Goal: Task Accomplishment & Management: Complete application form

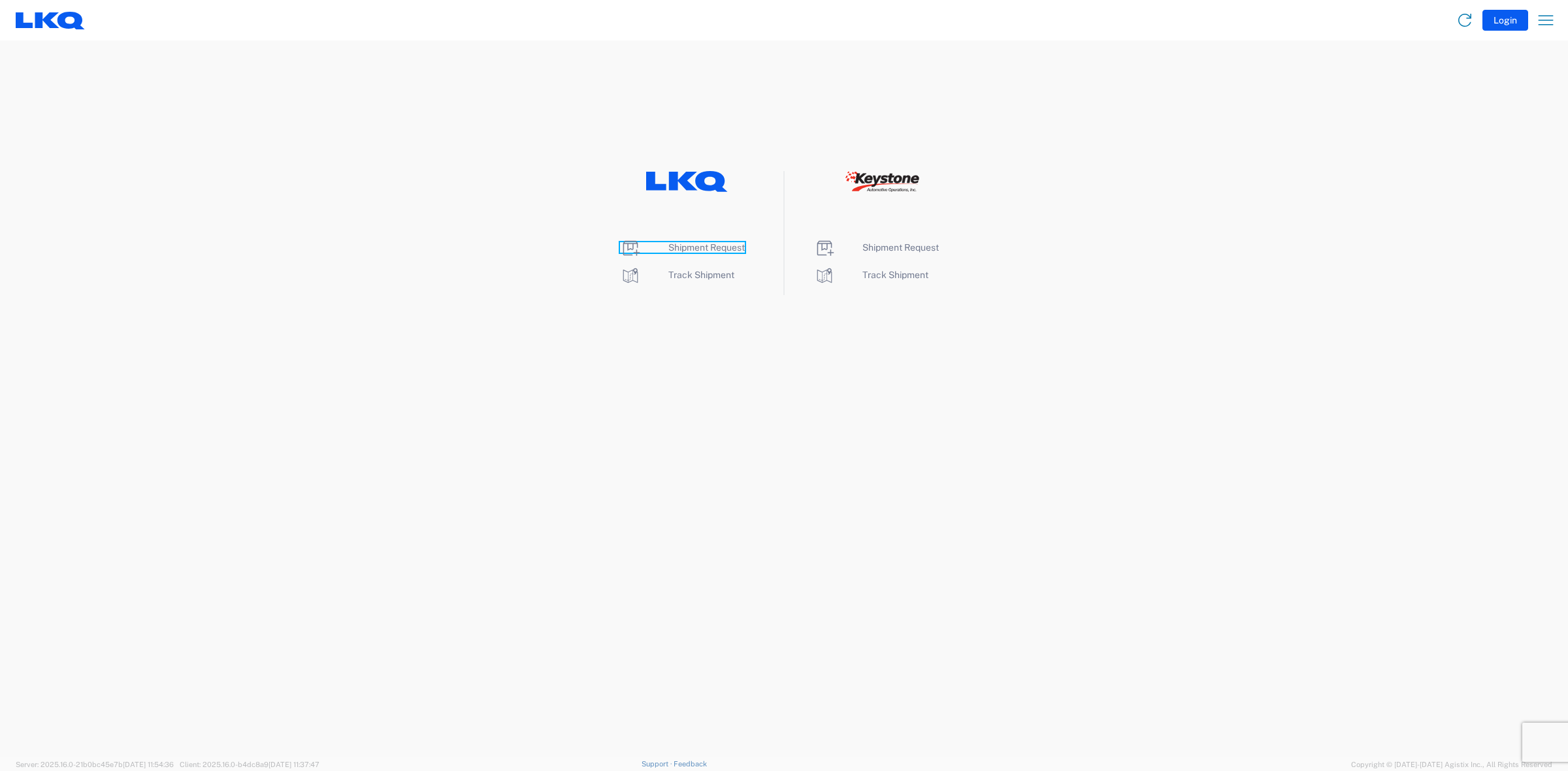
click at [691, 250] on span "Shipment Request" at bounding box center [706, 247] width 76 height 11
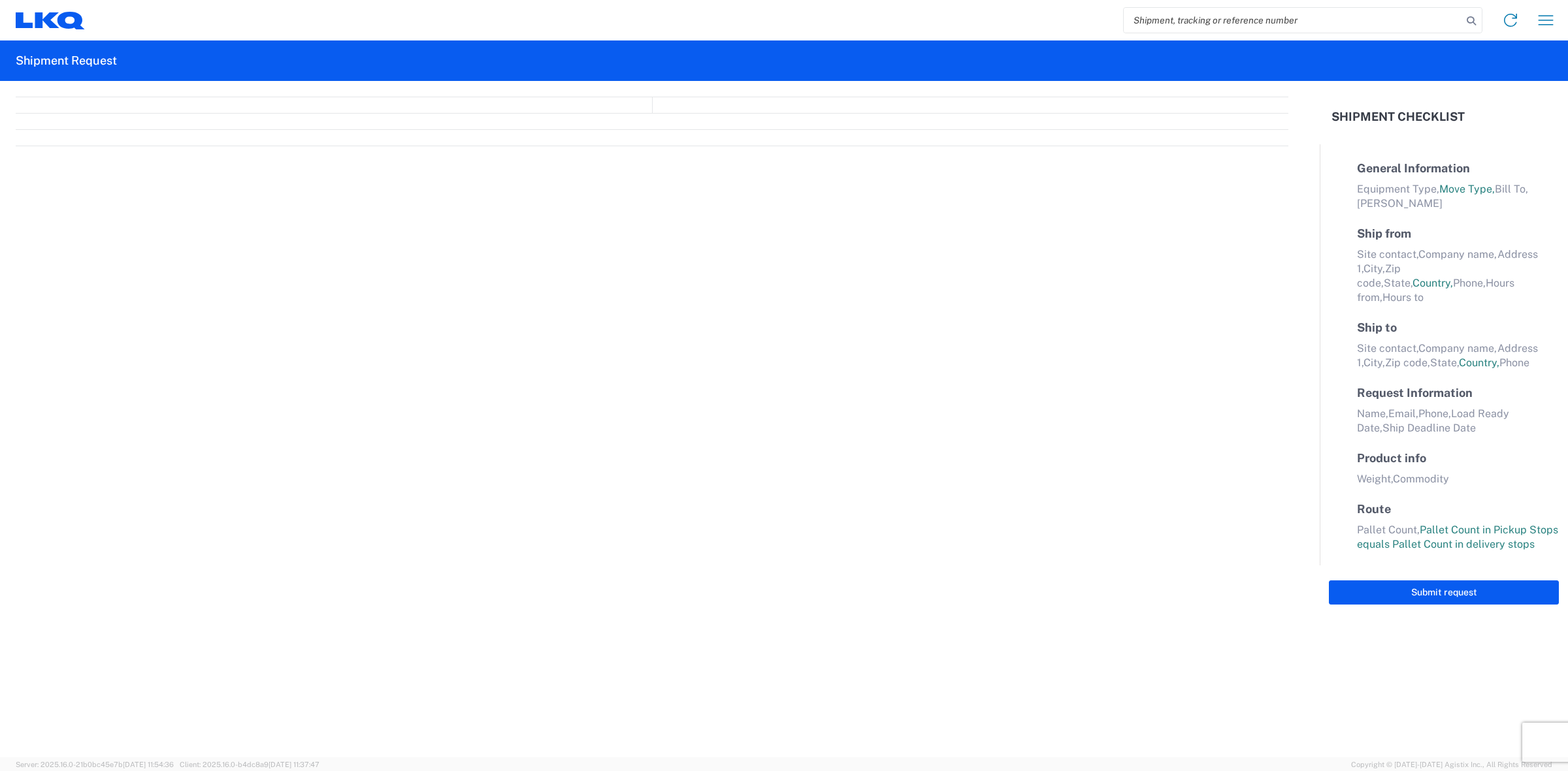
select select "FULL"
select select "LBS"
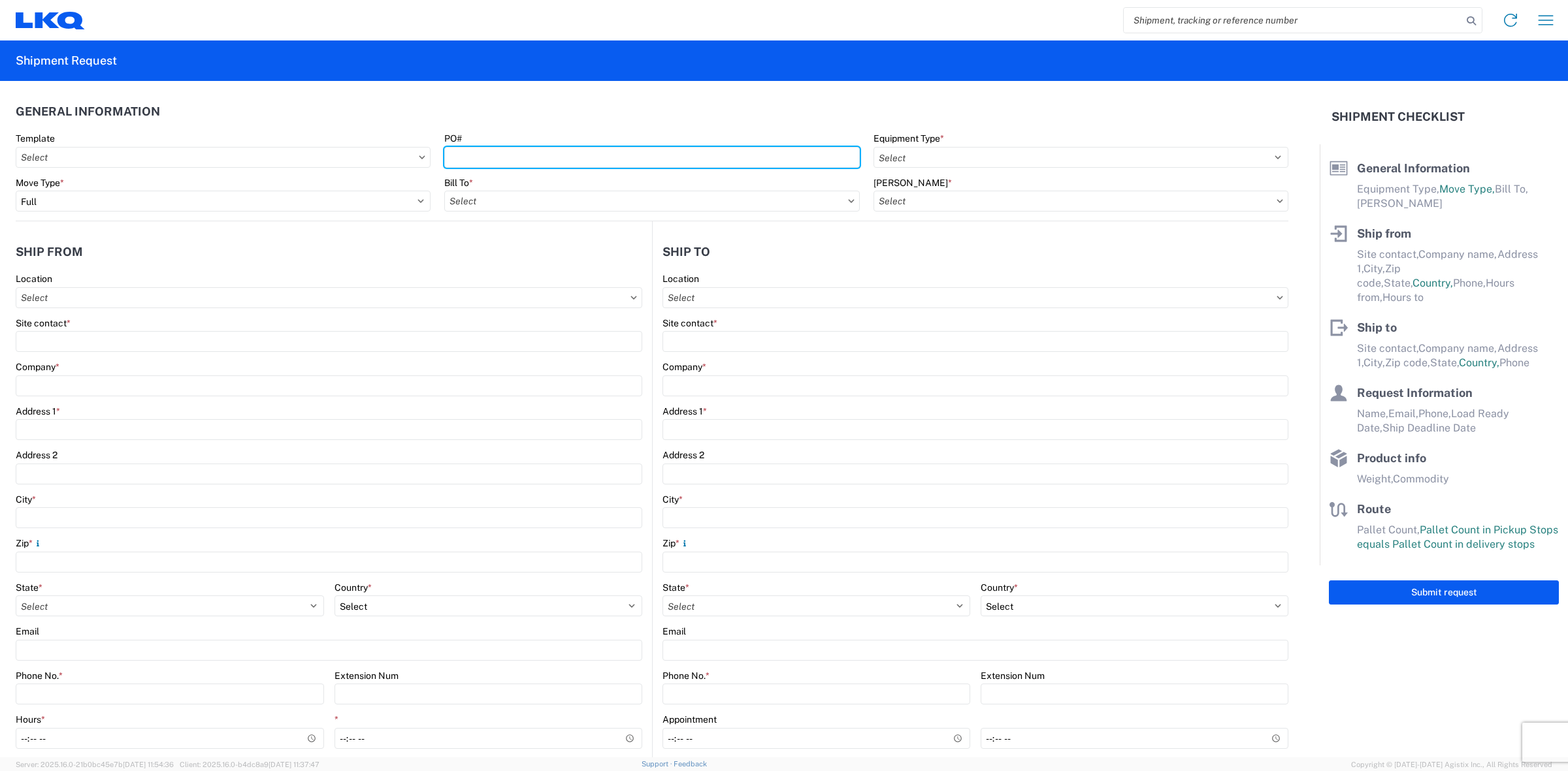
click at [547, 162] on input "PO#" at bounding box center [652, 157] width 415 height 21
type input "T31336"
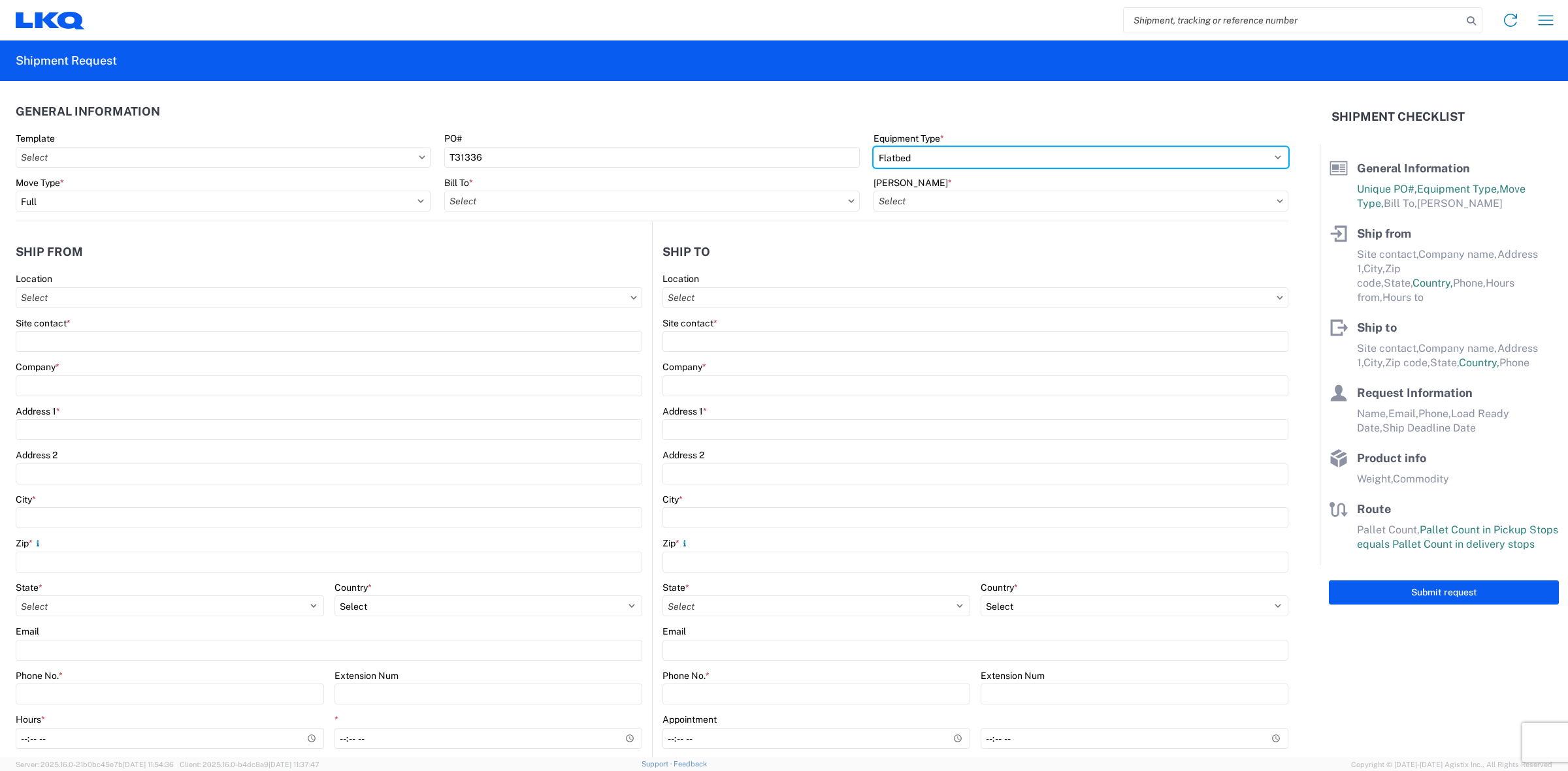
select select "STDV"
click at [873, 147] on select "Select 53’ Dry Van Flatbed Dropdeck (van) Lowboy (flatbed) Rail" at bounding box center [1081, 157] width 415 height 21
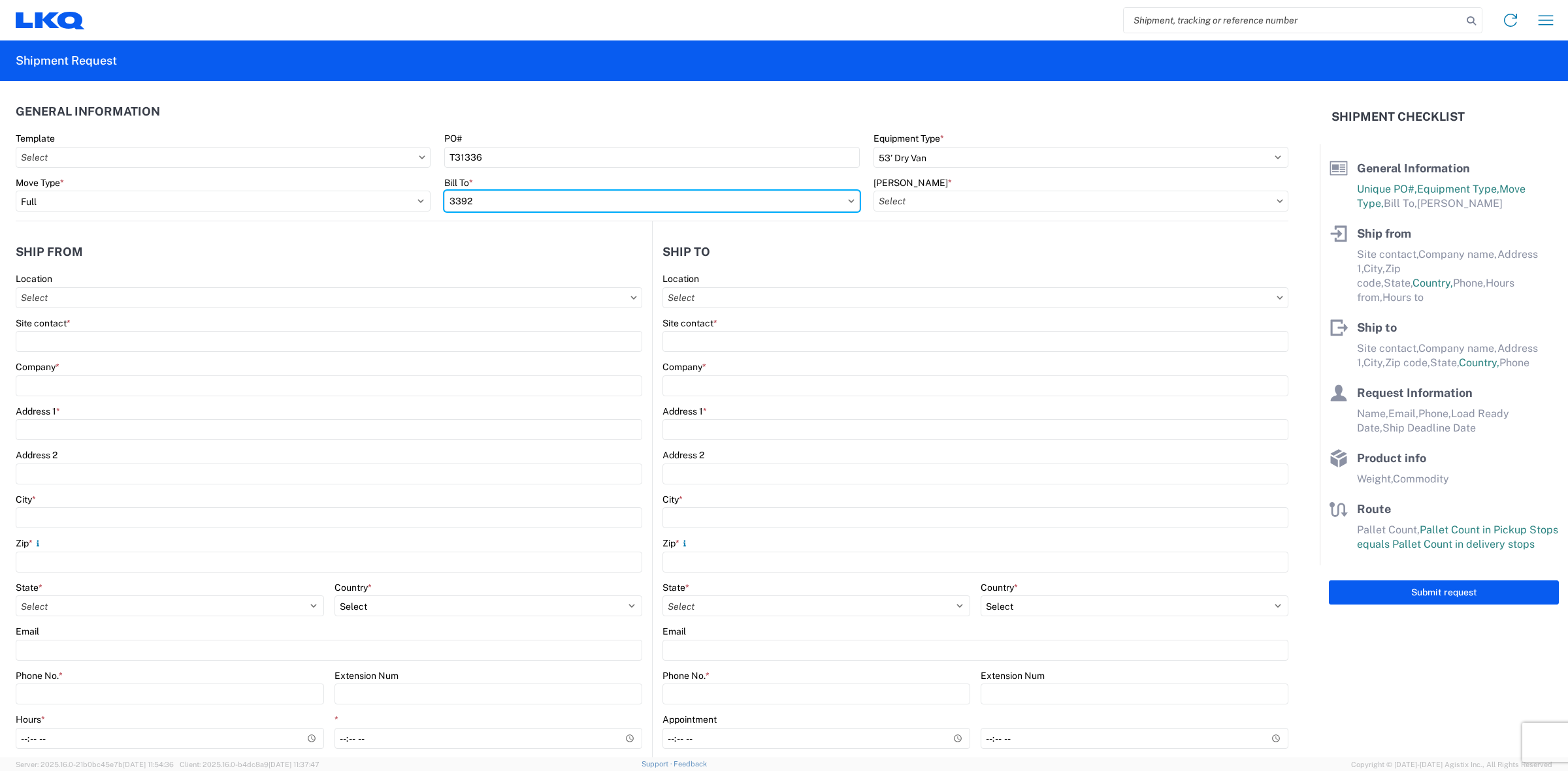
type input "3392"
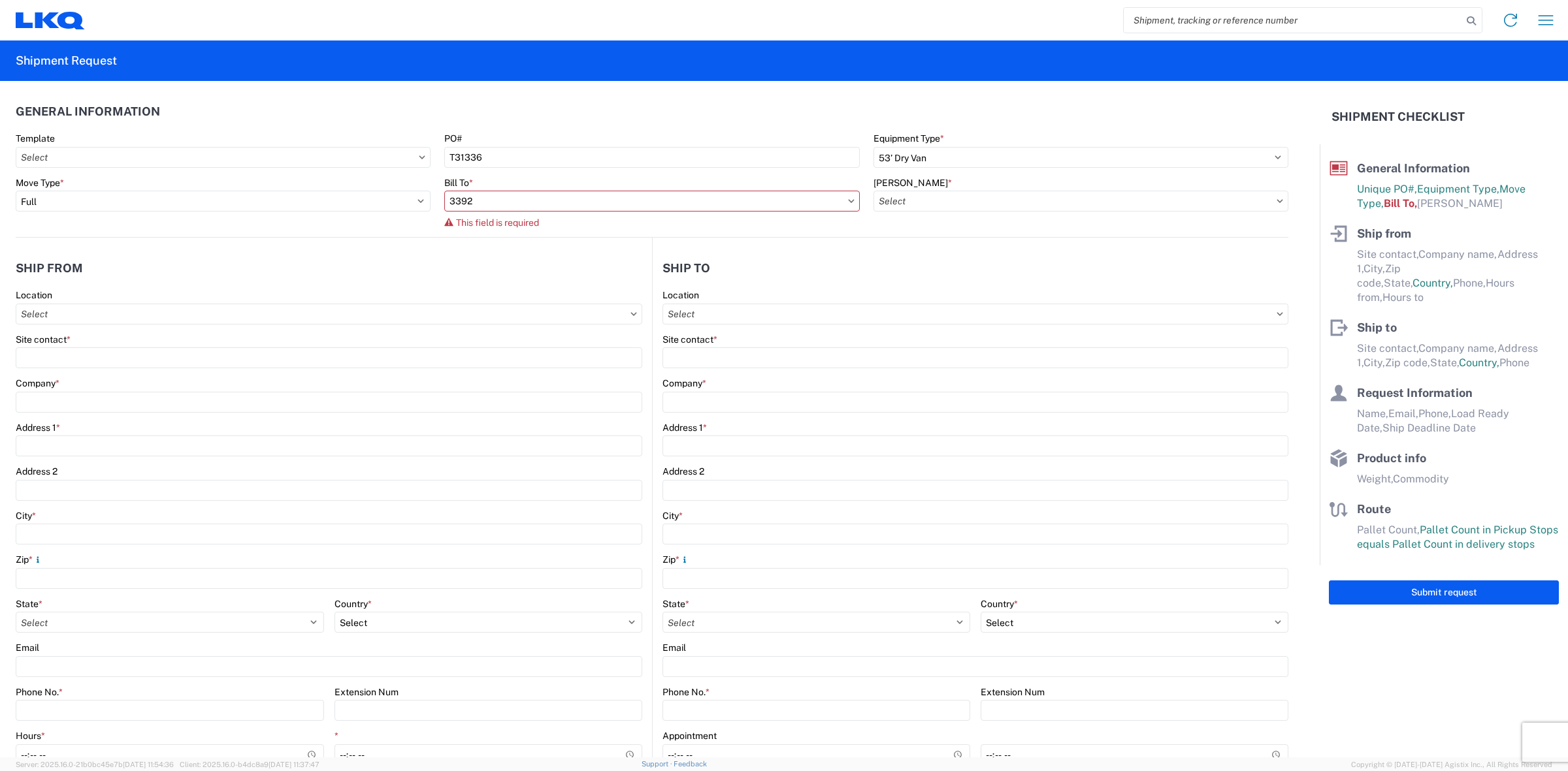
click at [848, 200] on icon at bounding box center [851, 200] width 6 height 4
click at [605, 200] on input "3392" at bounding box center [652, 200] width 415 height 21
click at [578, 229] on input at bounding box center [558, 233] width 213 height 21
type input "3392"
click at [524, 251] on div "3392 - Transmetco" at bounding box center [558, 259] width 228 height 21
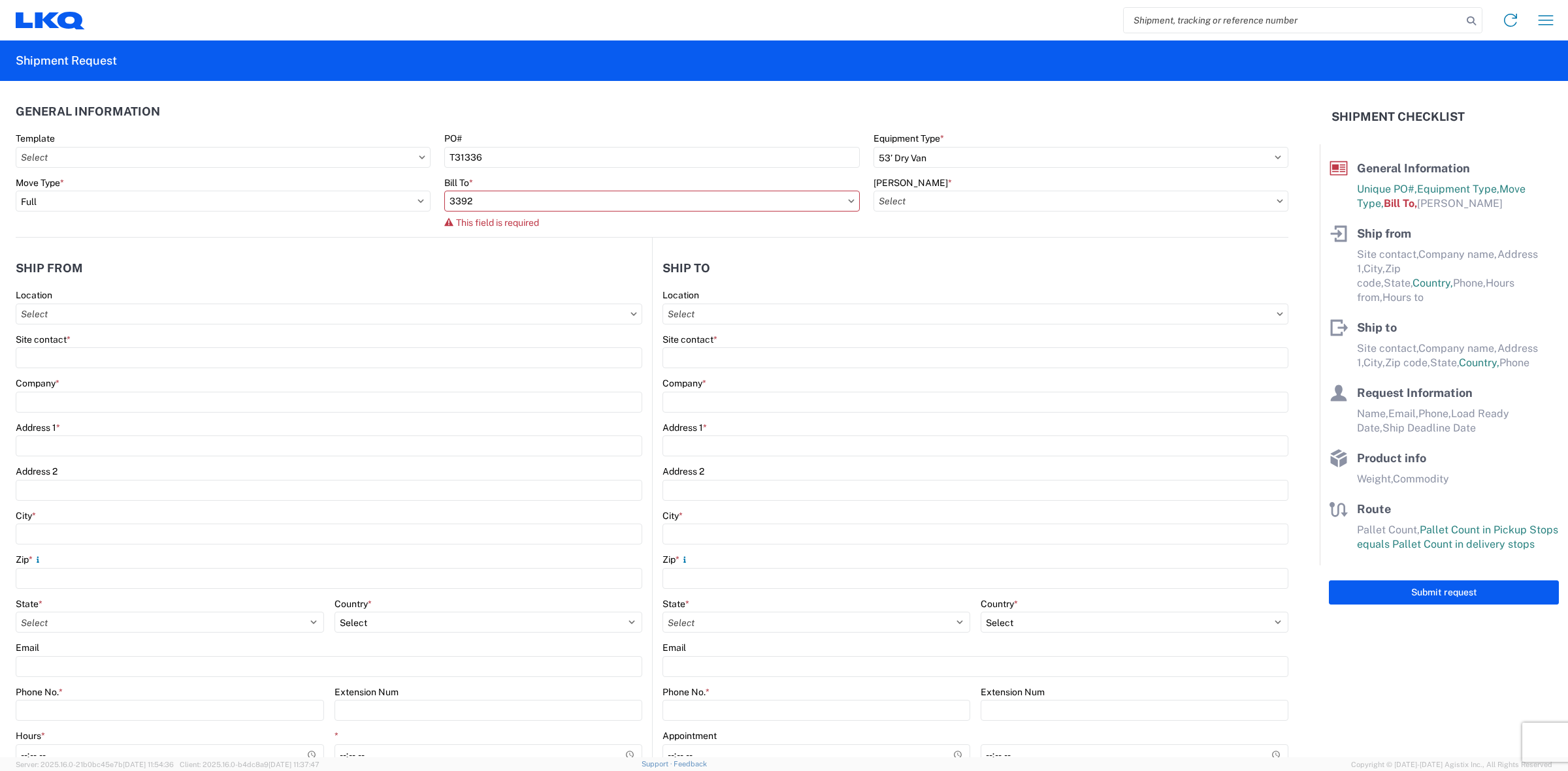
type input "3392 - Transmetco"
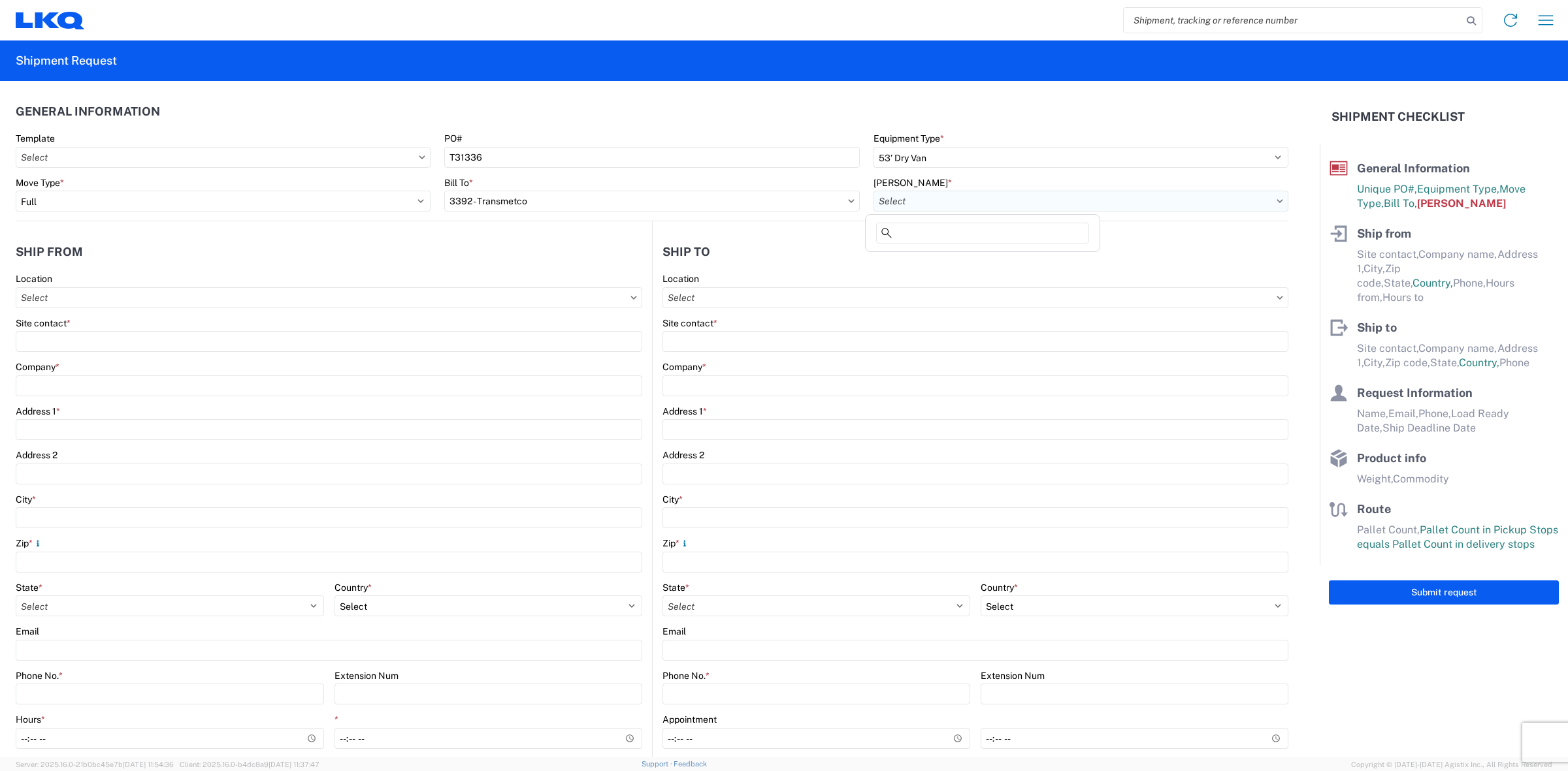
click at [975, 206] on input "[PERSON_NAME] *" at bounding box center [1081, 200] width 415 height 21
click at [963, 229] on input at bounding box center [983, 233] width 213 height 21
click at [961, 260] on div "3392-3015-50180-0000 - 3392 Freight In - Wheel Cores" at bounding box center [990, 259] width 243 height 21
type input "3392-3015-50180-0000 - 3392 Freight In - Wheel Cores"
click at [524, 289] on input "Location" at bounding box center [329, 298] width 626 height 21
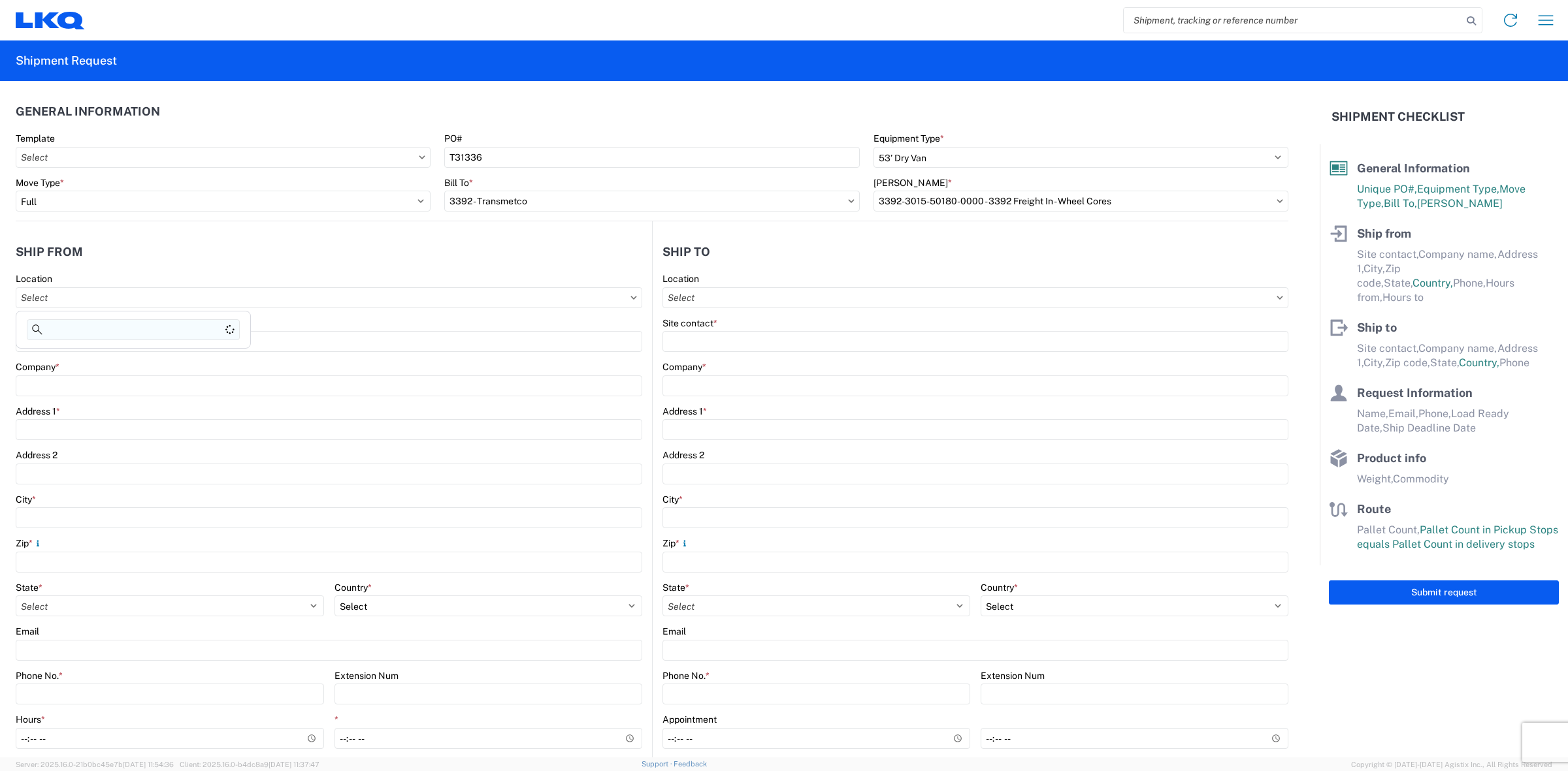
click at [150, 335] on input at bounding box center [133, 329] width 213 height 21
type input "1732"
click at [134, 349] on div "1732- LKQ Casa Grande" at bounding box center [133, 355] width 228 height 21
type input "1732- LKQ Casa Grande"
type input "LKQ Corporation"
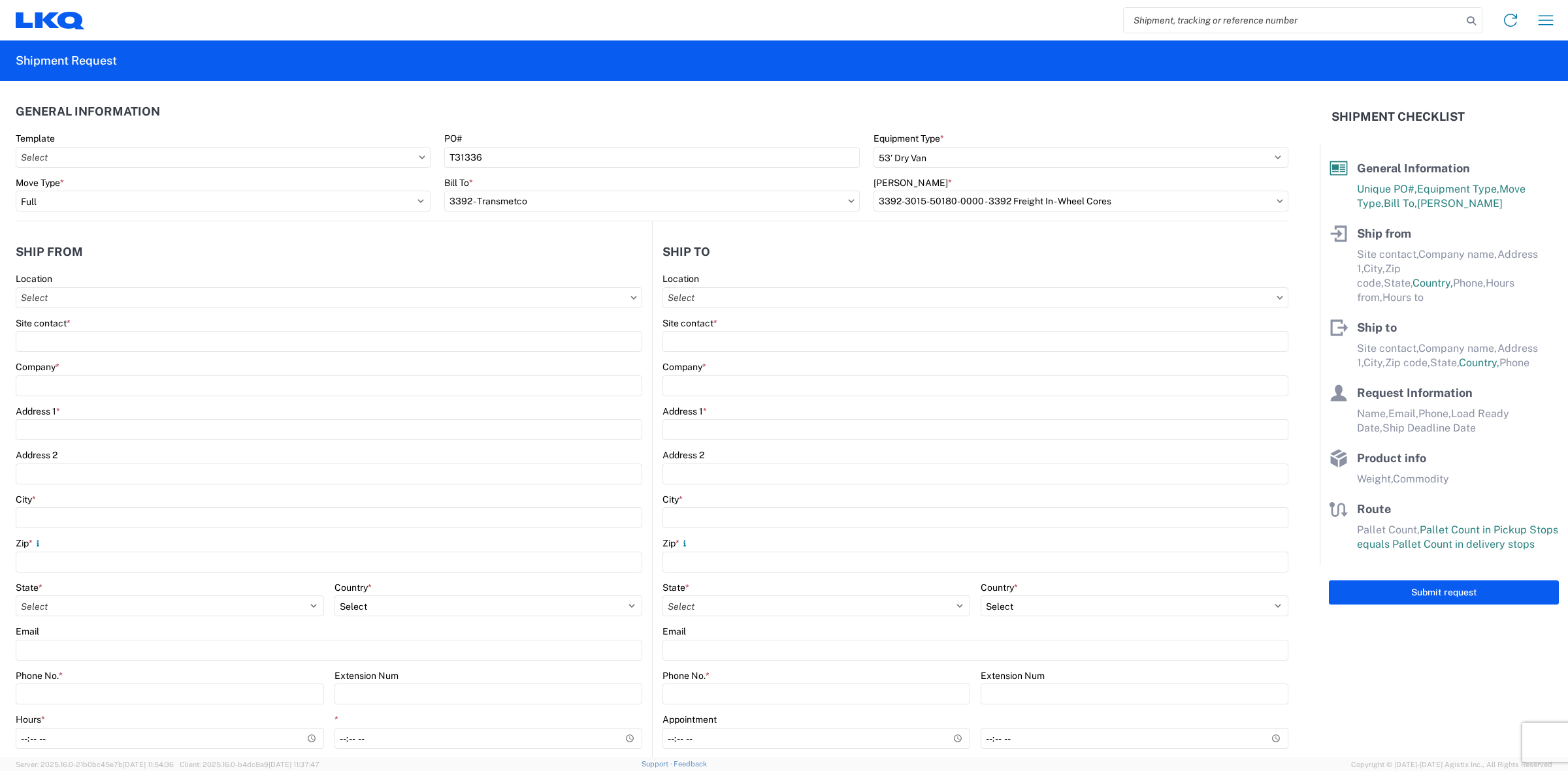
type input "[STREET_ADDRESS][PERSON_NAME]"
type input "Casa Grande"
type input "85193"
select select "AZ"
select select "US"
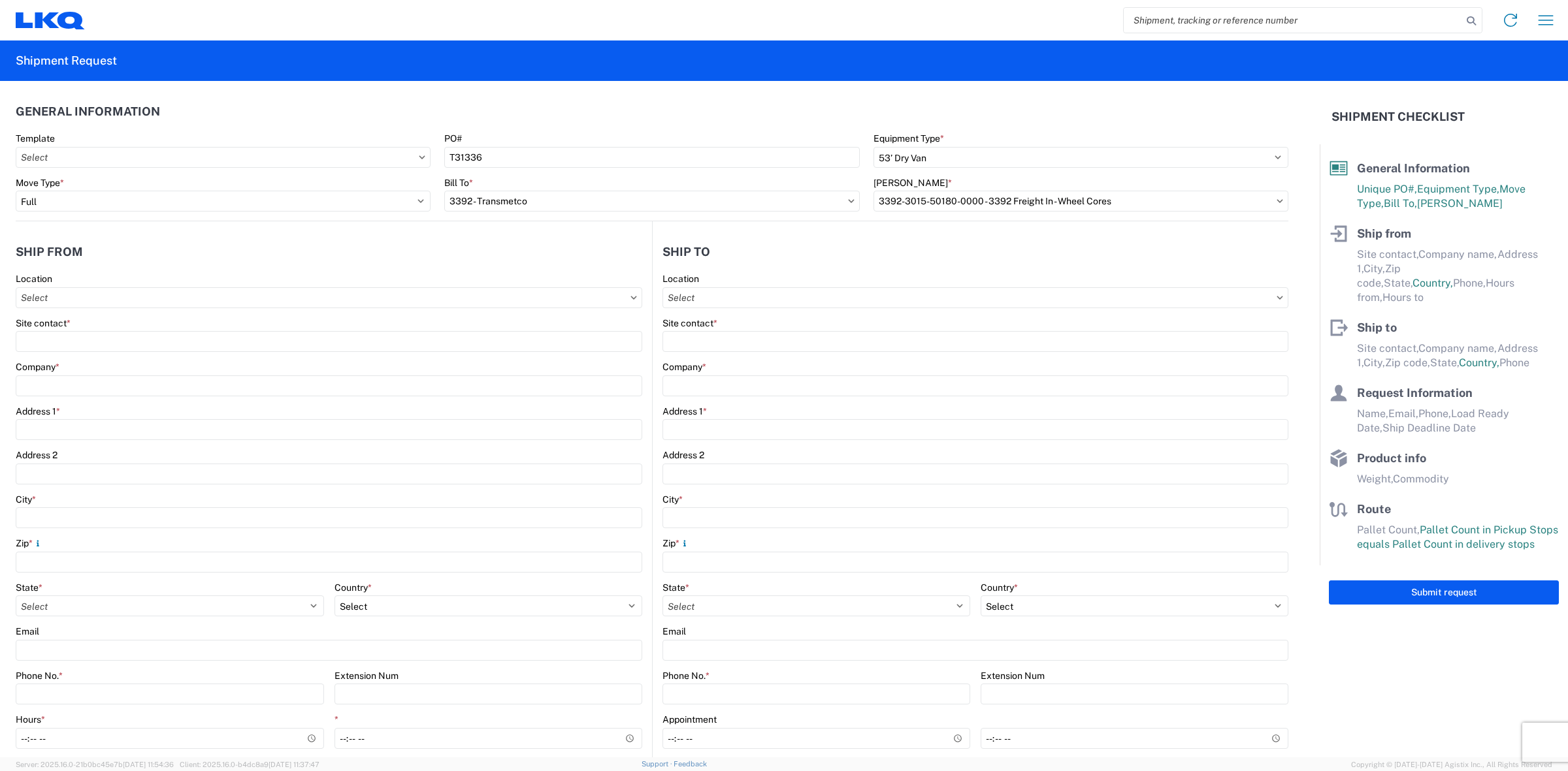
type input "[PHONE_NUMBER]"
type input "00:00"
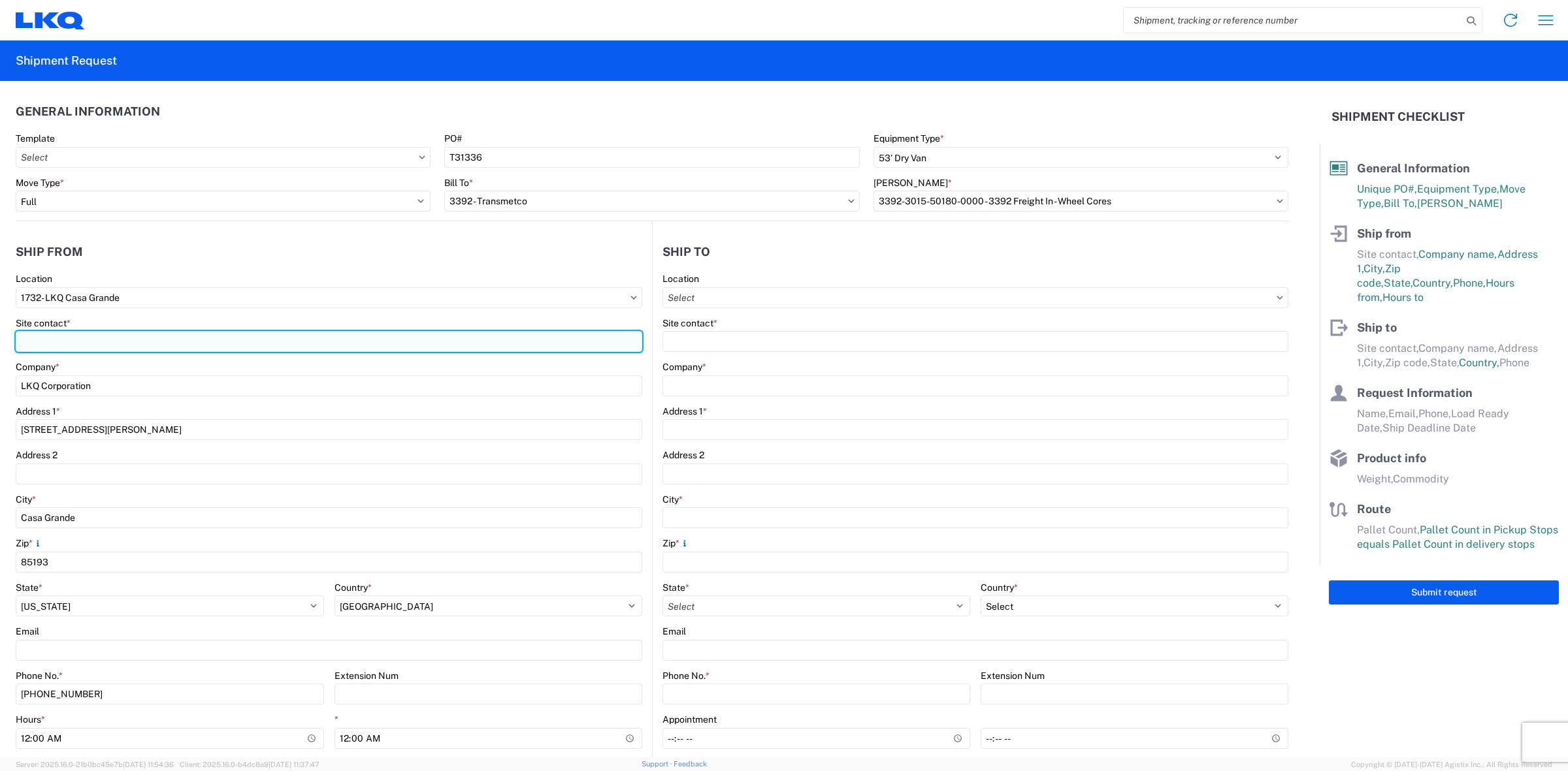
click at [386, 340] on input "Site contact *" at bounding box center [329, 341] width 626 height 21
type input "[PERSON_NAME]"
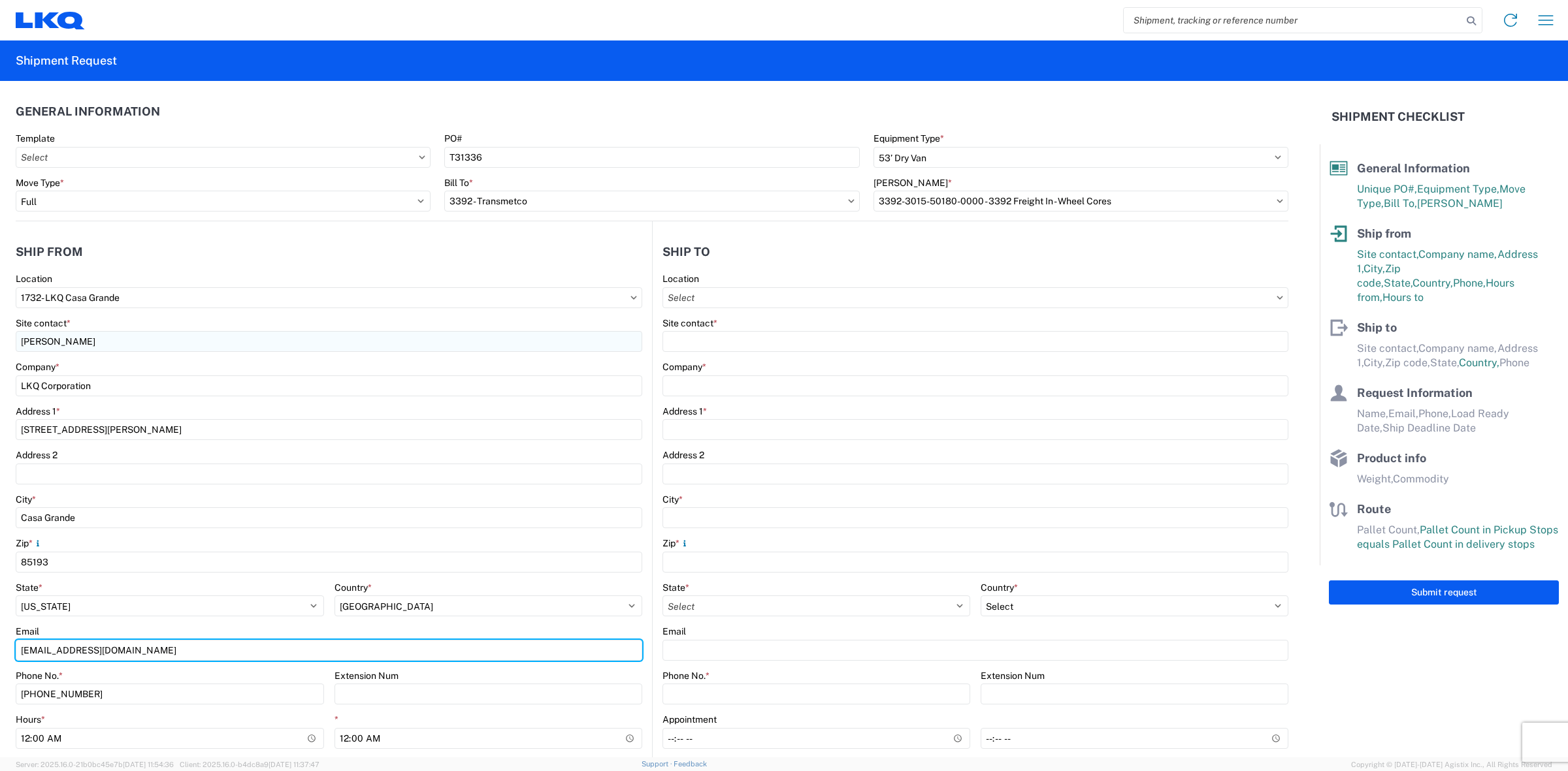
type input "[EMAIL_ADDRESS][DOMAIN_NAME]"
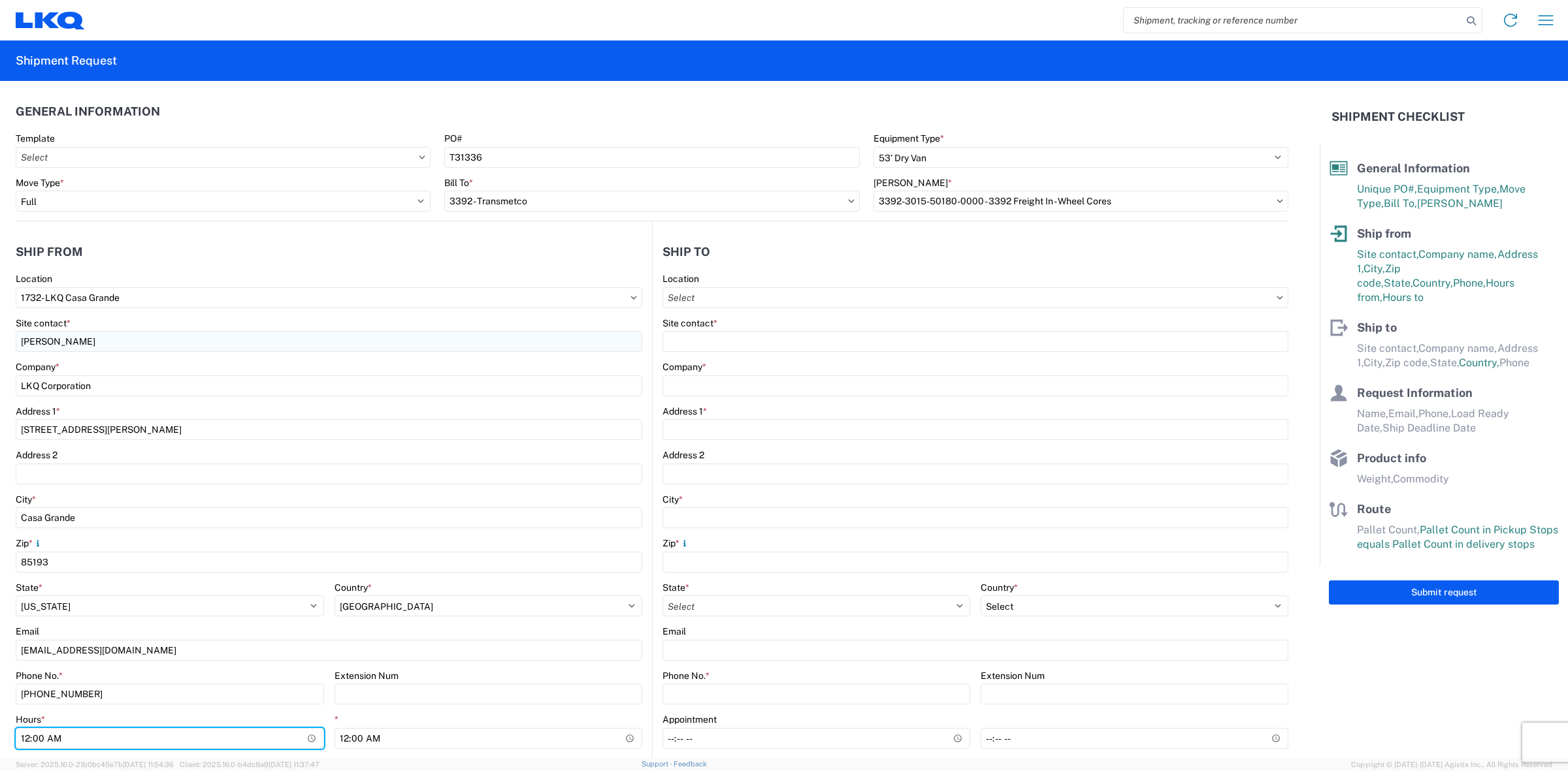
type input "07:00"
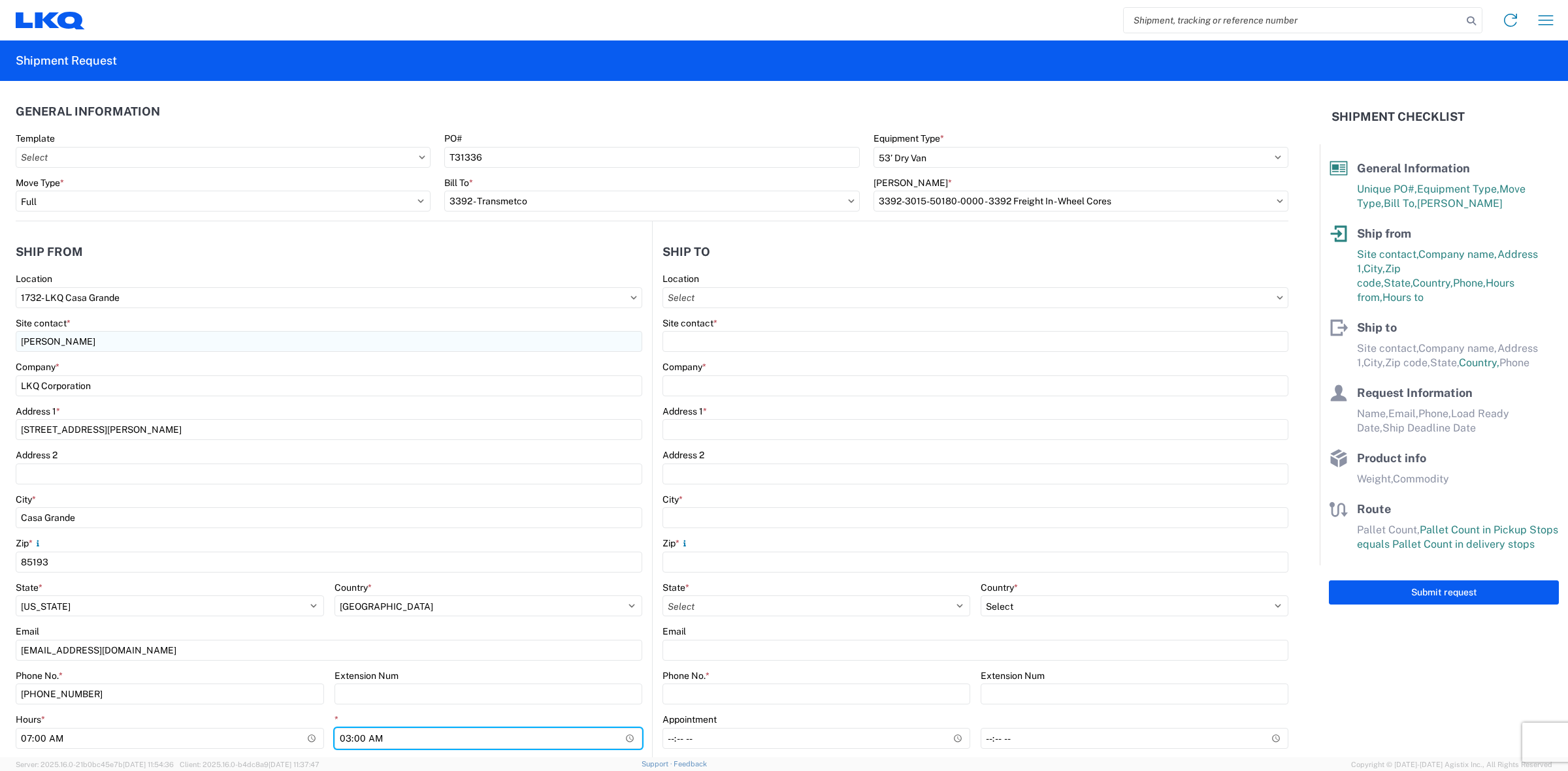
type input "15:00"
click at [771, 301] on input "Location" at bounding box center [975, 298] width 626 height 21
type input "1732"
click at [766, 352] on div "1732- LKQ Casa Grande" at bounding box center [774, 355] width 228 height 21
type input "1732- LKQ Casa Grande"
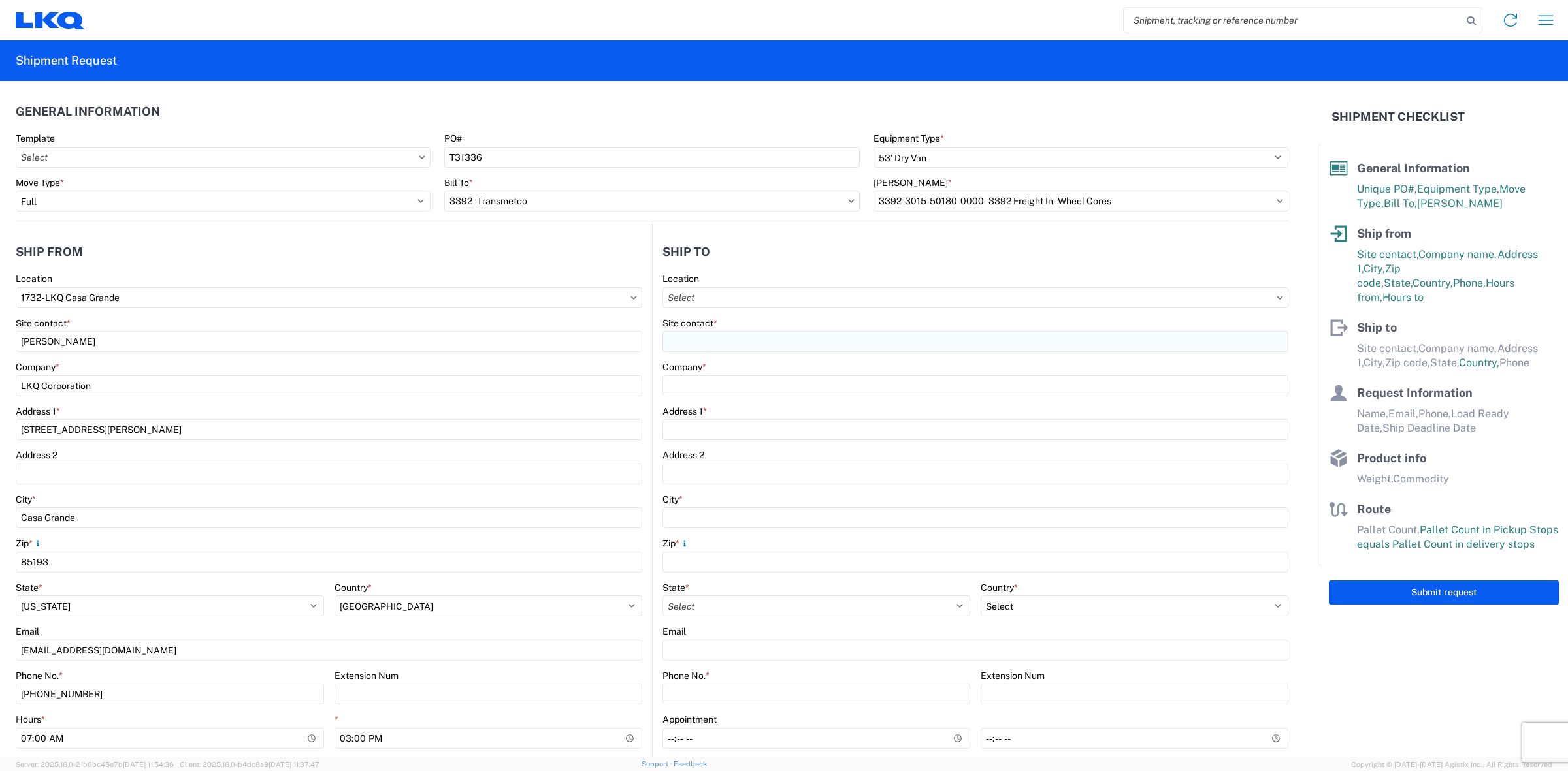
type input "LKQ Corporation"
type input "[STREET_ADDRESS][PERSON_NAME]"
type input "Casa Grande"
type input "85193"
select select "US"
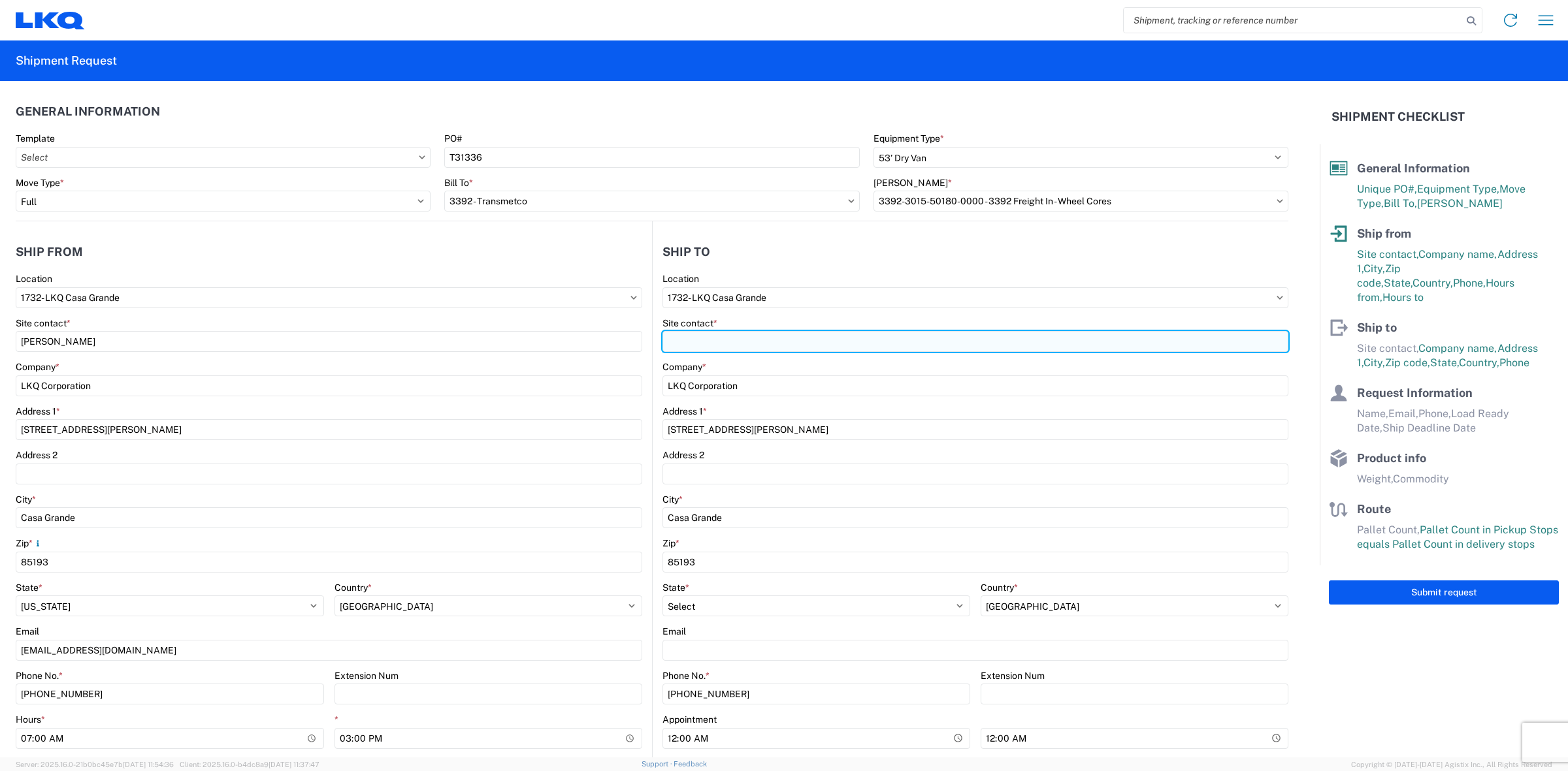
click at [783, 341] on input "Site contact *" at bounding box center [975, 341] width 626 height 21
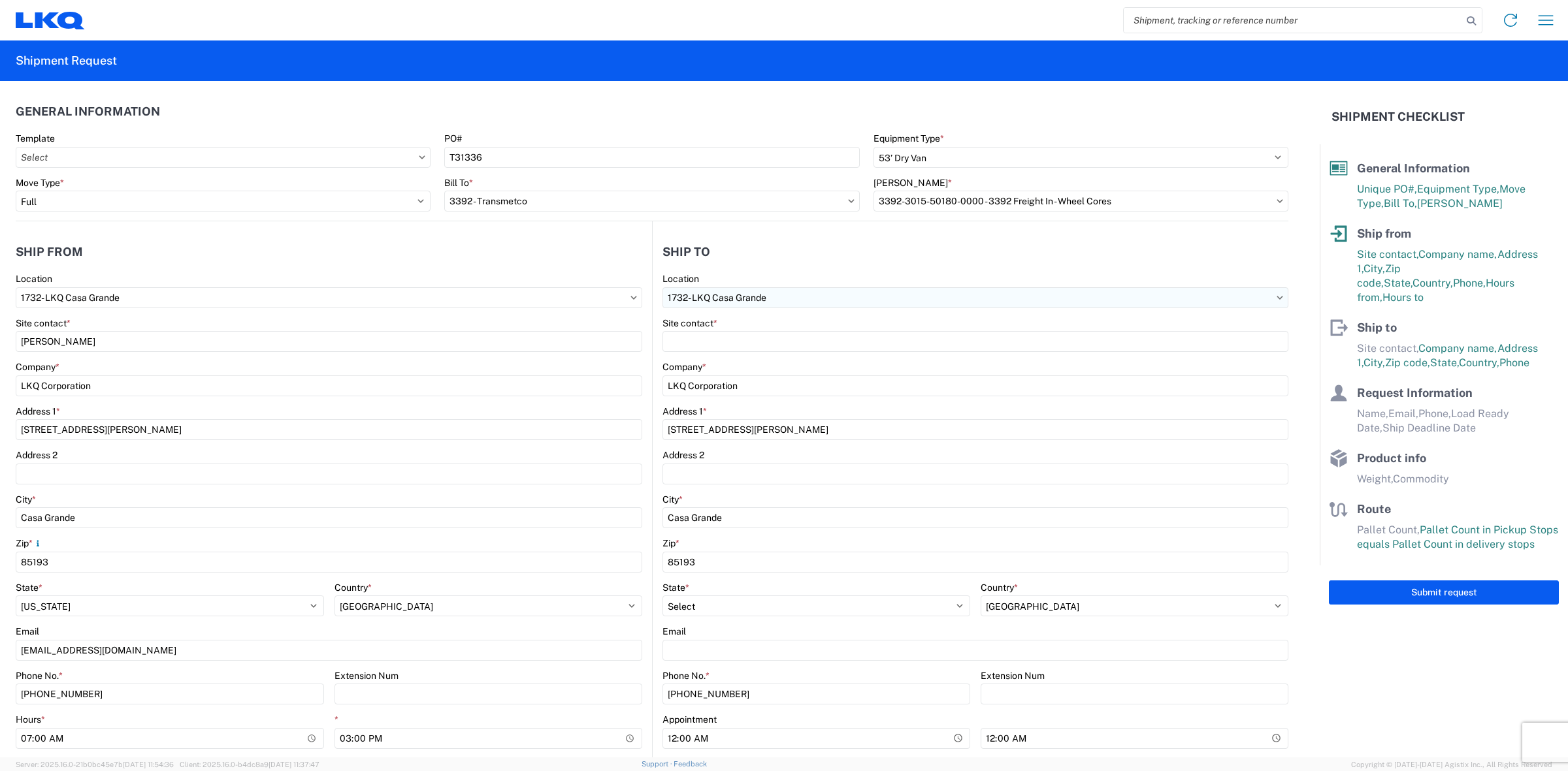
drag, startPoint x: 771, startPoint y: 283, endPoint x: 779, endPoint y: 297, distance: 16.1
click at [771, 282] on div "Location" at bounding box center [975, 278] width 626 height 12
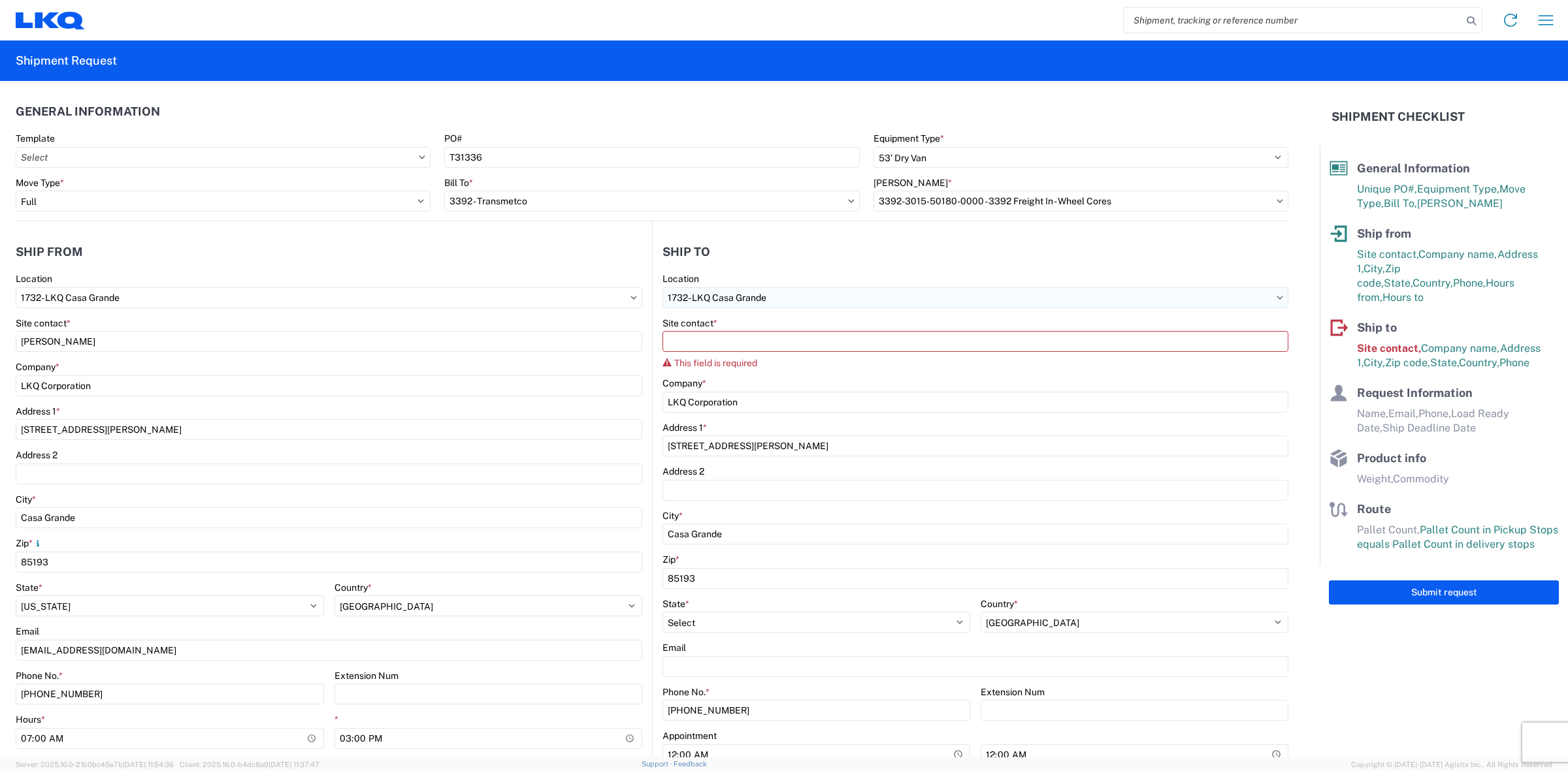
click at [779, 299] on input "1732- LKQ Casa Grande" at bounding box center [975, 298] width 626 height 21
click at [779, 301] on input "1732- LKQ Casa Grande" at bounding box center [975, 298] width 626 height 21
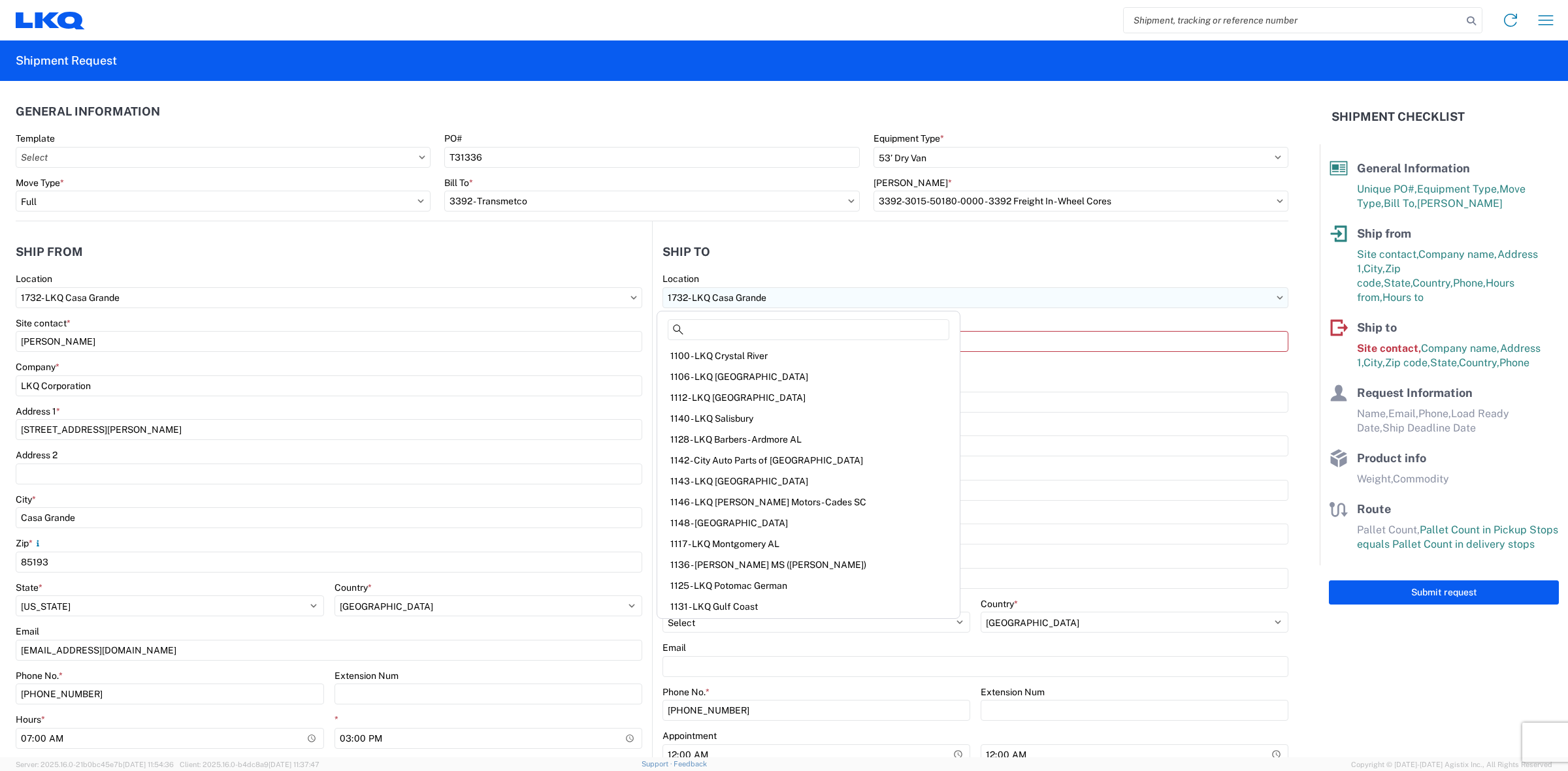
click at [779, 301] on input "1732- LKQ Casa Grande" at bounding box center [975, 298] width 626 height 21
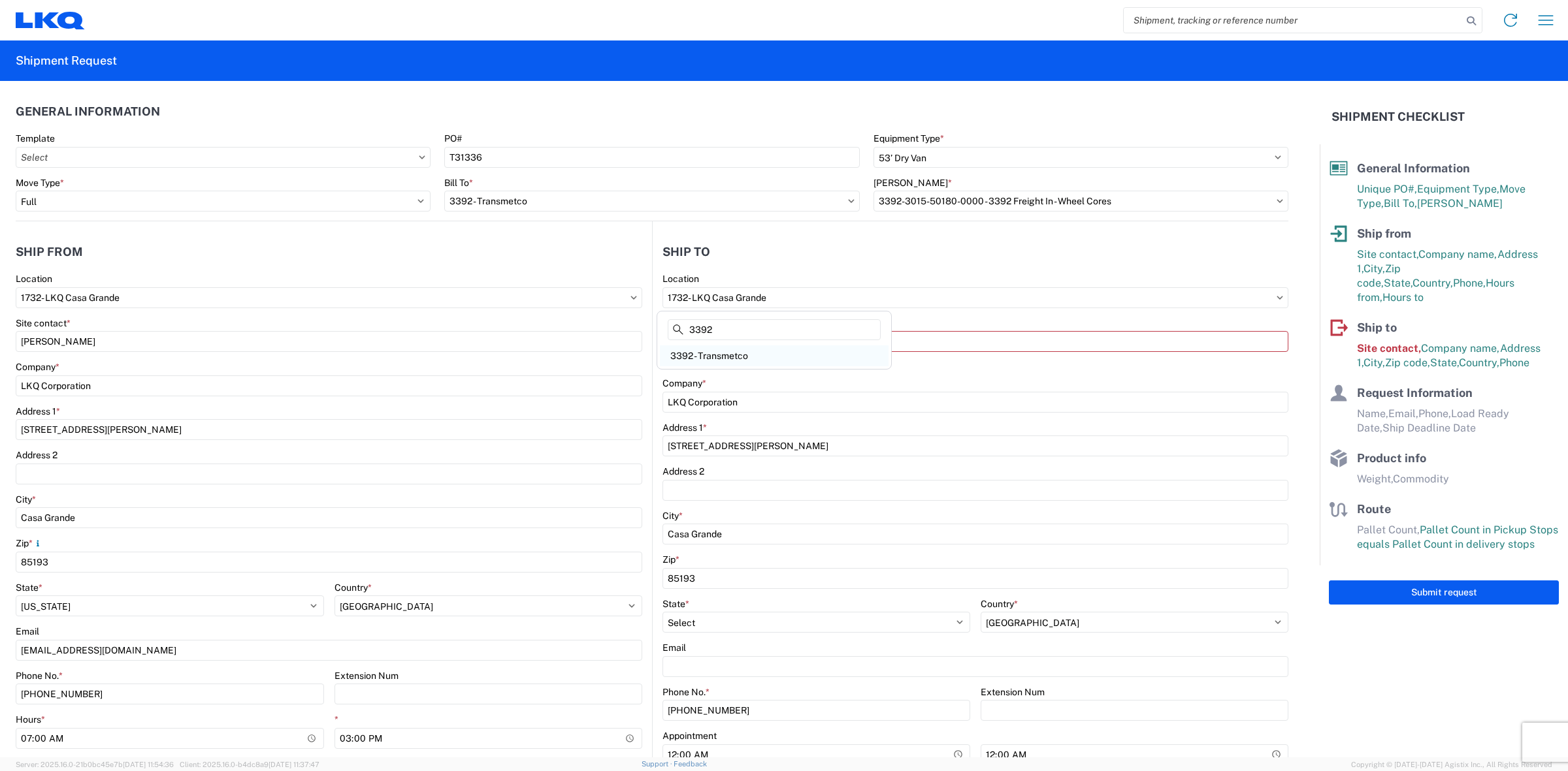
type input "3392"
click at [764, 356] on div "3392 - Transmetco" at bounding box center [774, 355] width 228 height 21
type input "3392 - Transmetco"
type input "[STREET_ADDRESS]"
type input "Huntington"
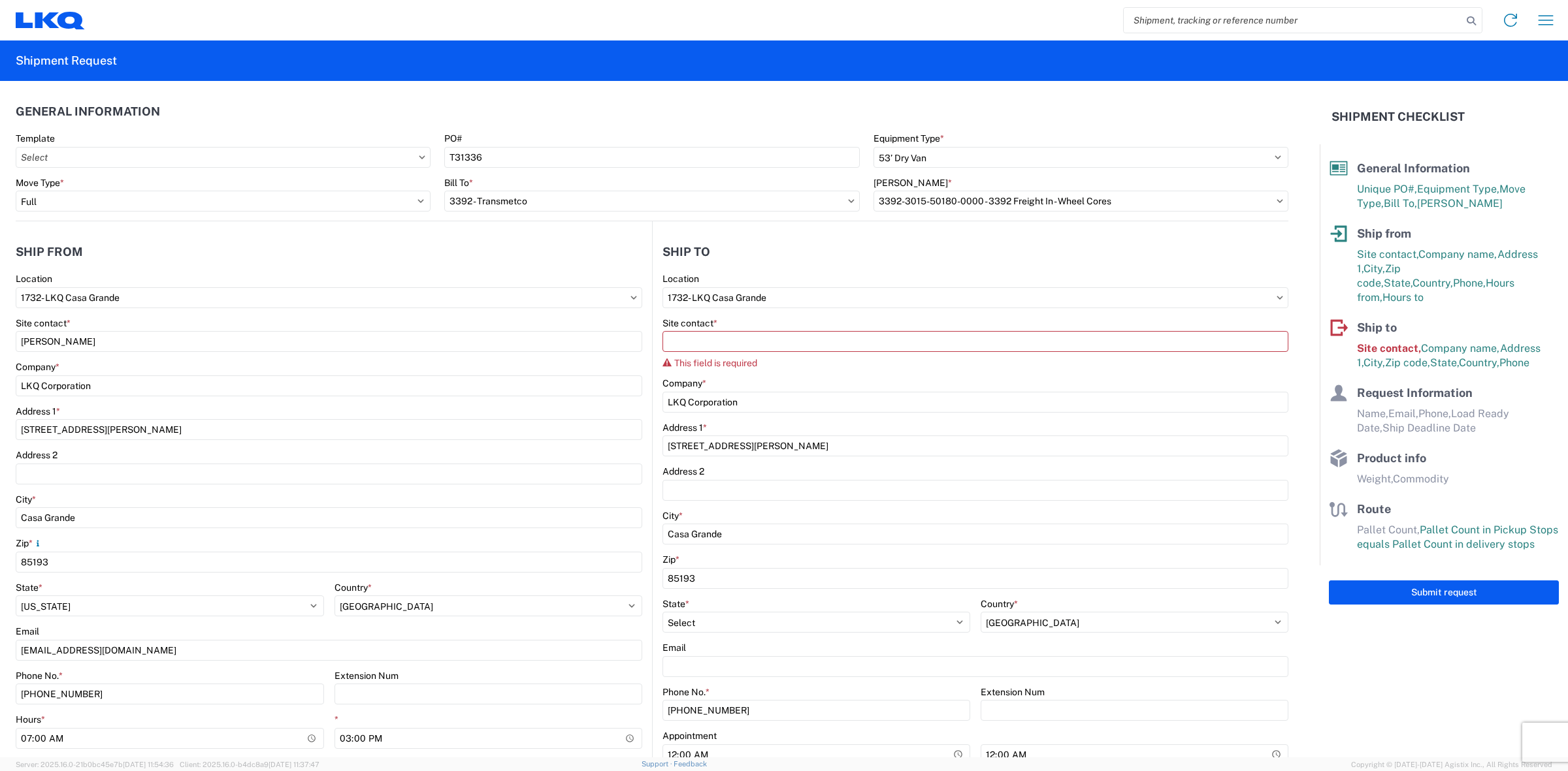
type input "46750"
select select "US"
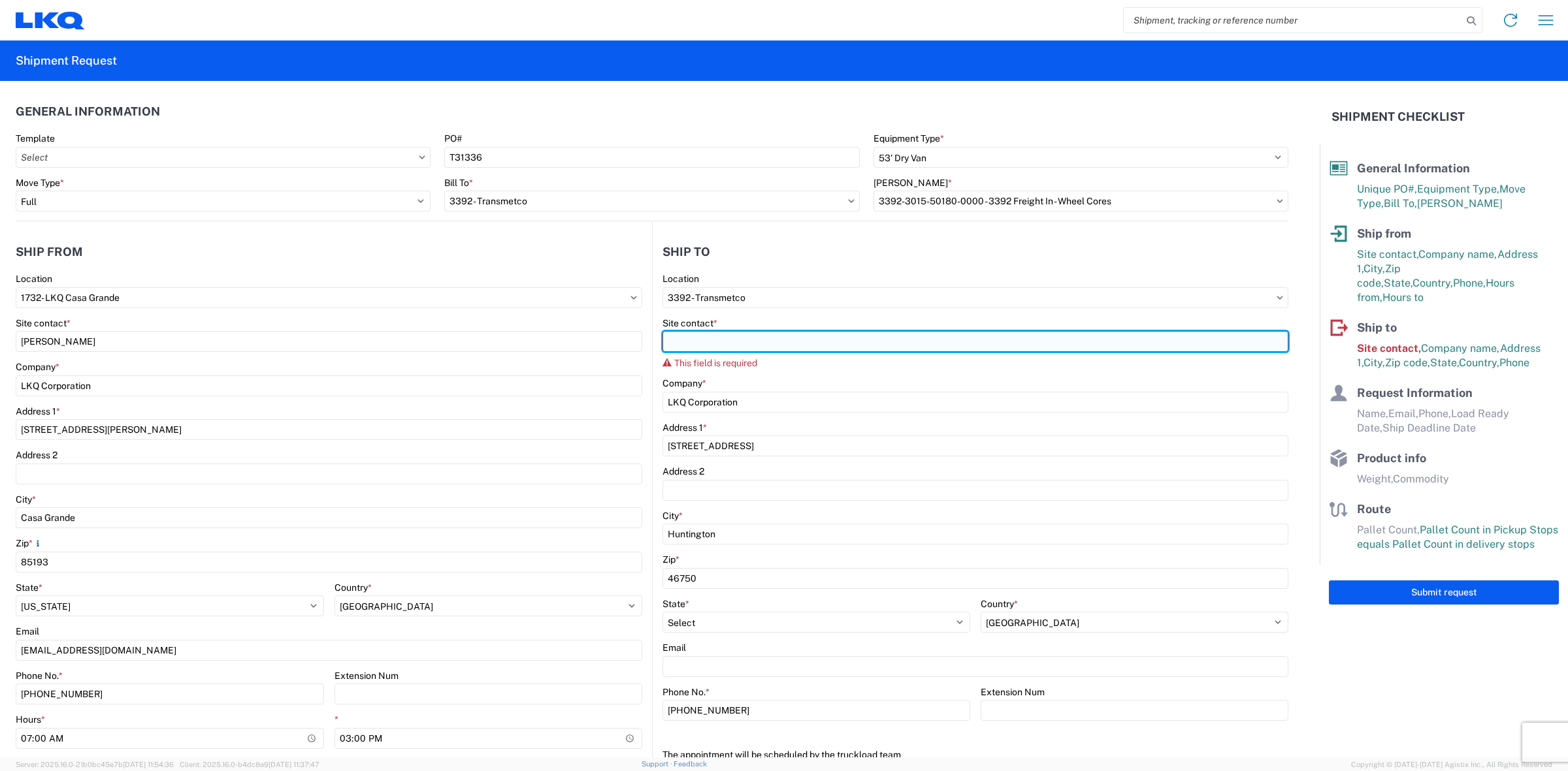
click at [759, 336] on input "Site contact *" at bounding box center [975, 341] width 626 height 21
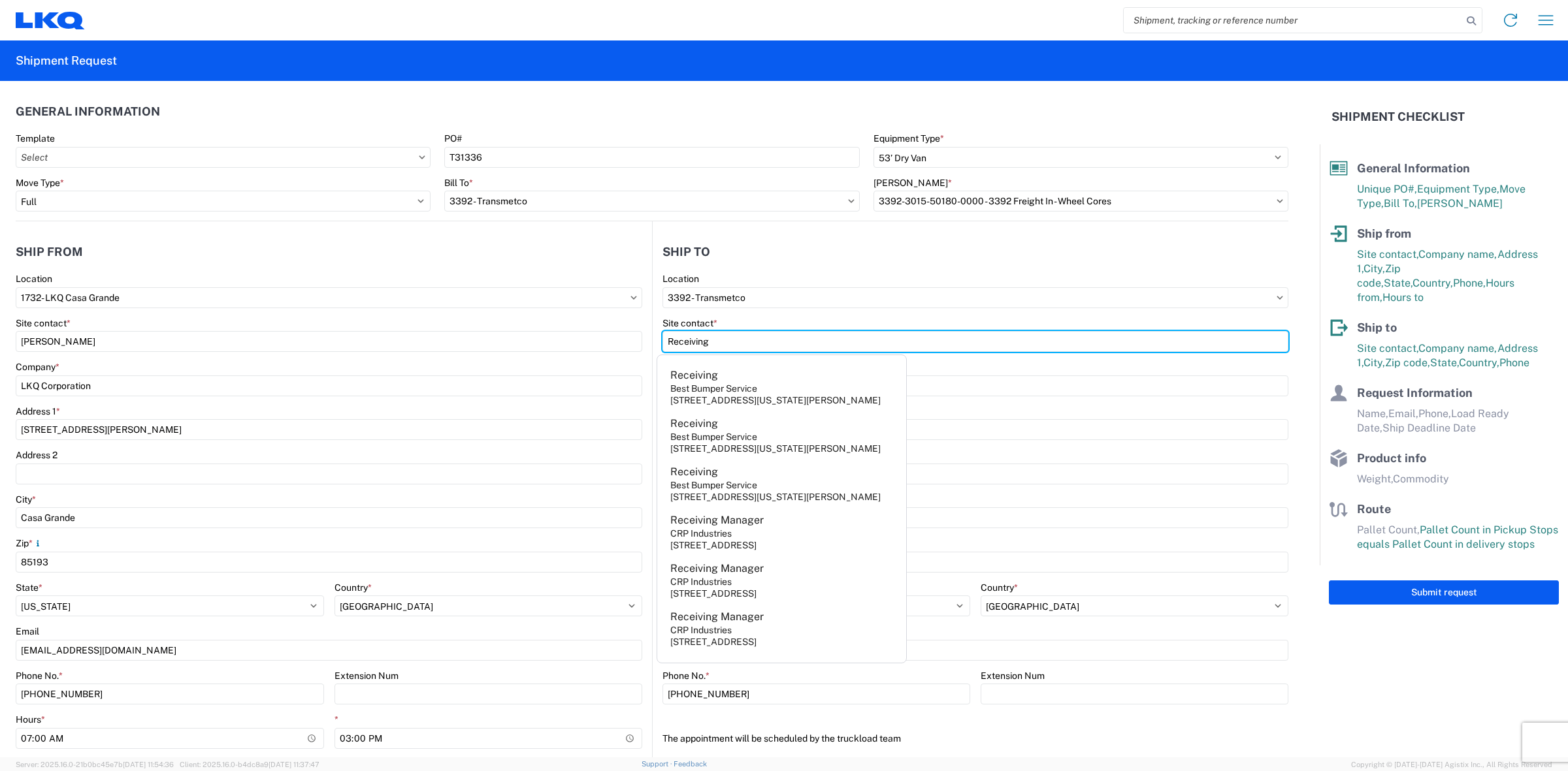
type input "Receiving"
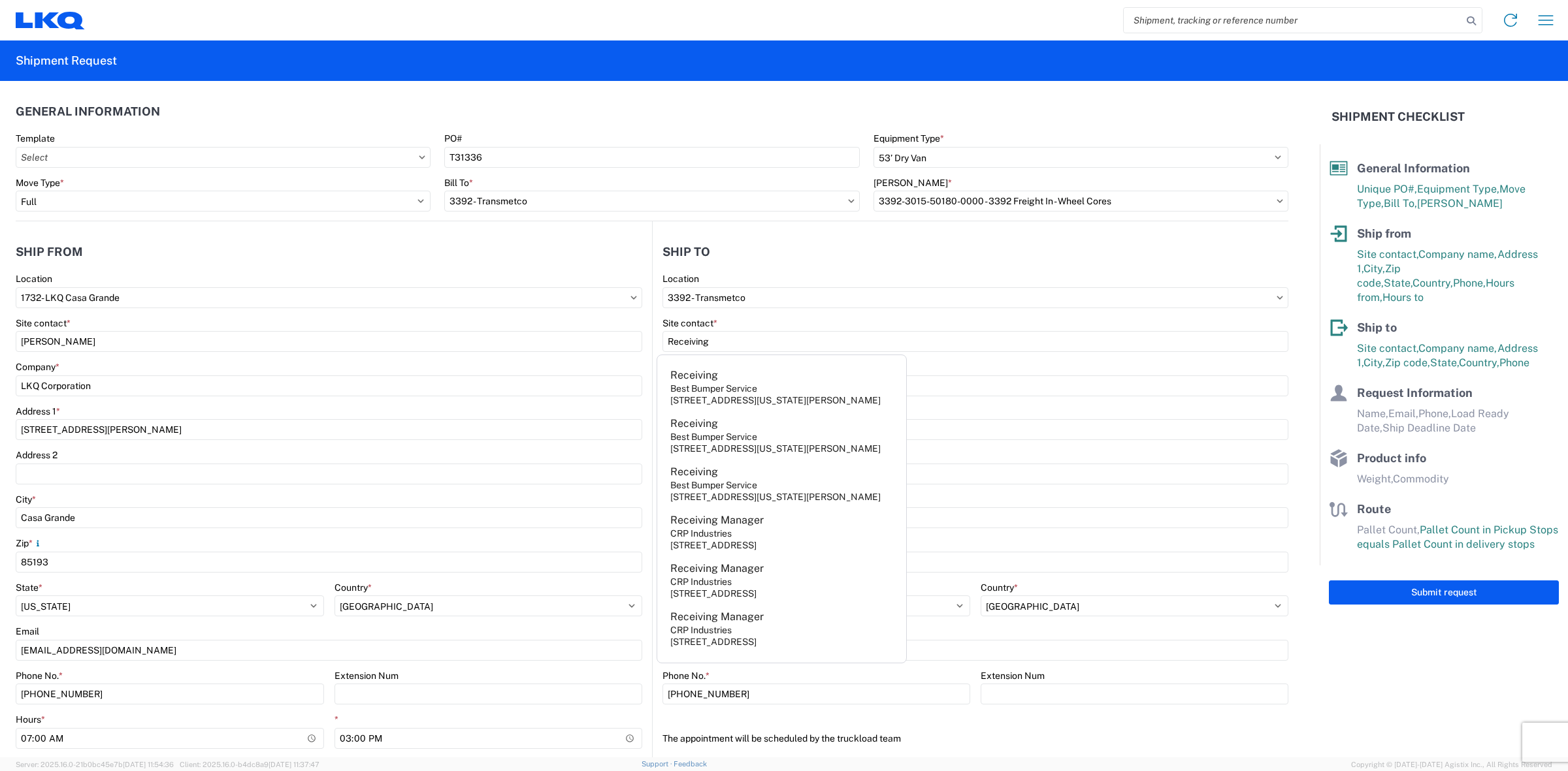
click at [951, 733] on div "The appointment will be scheduled by the truckload team" at bounding box center [975, 738] width 626 height 21
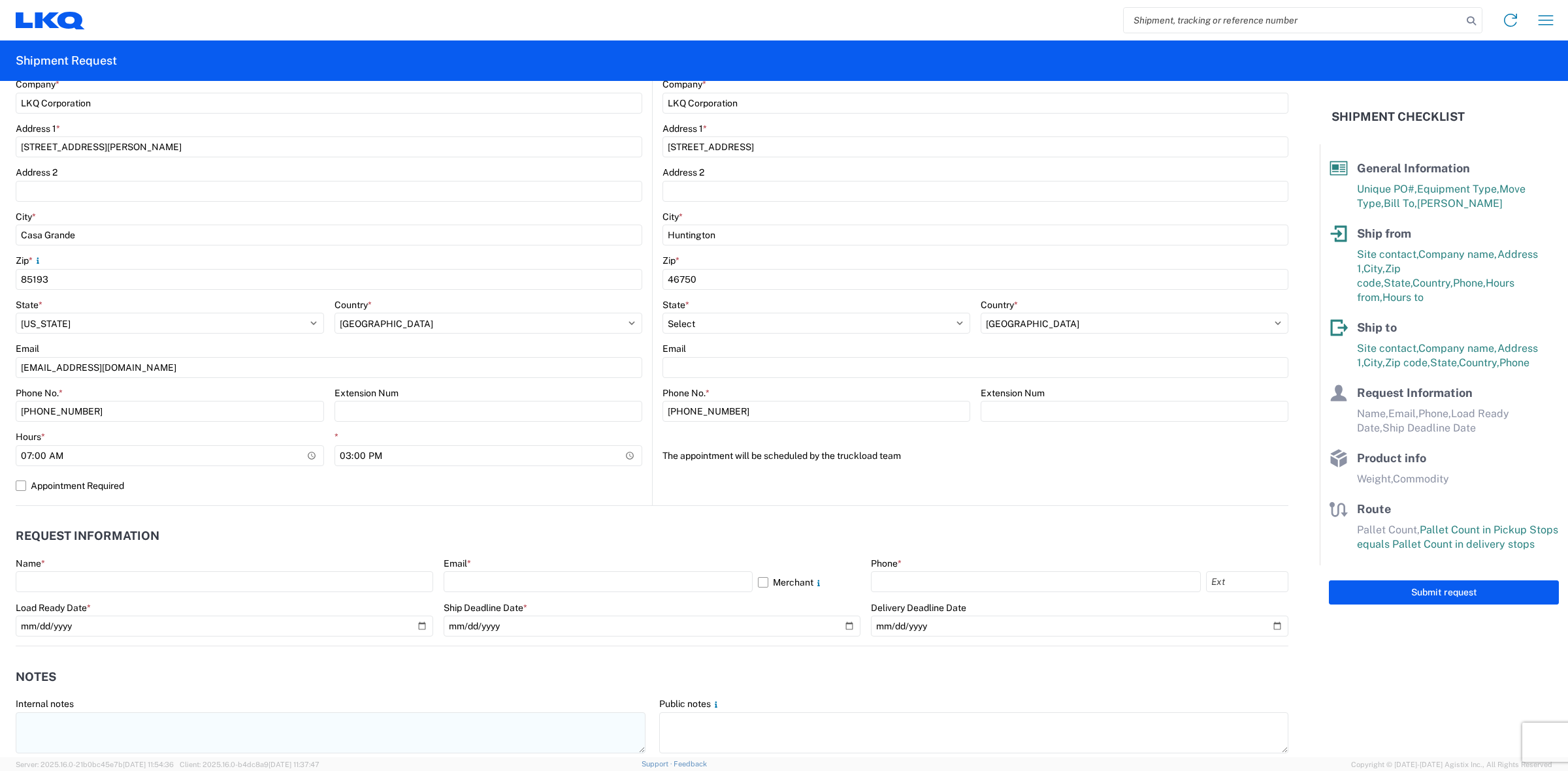
scroll to position [490, 0]
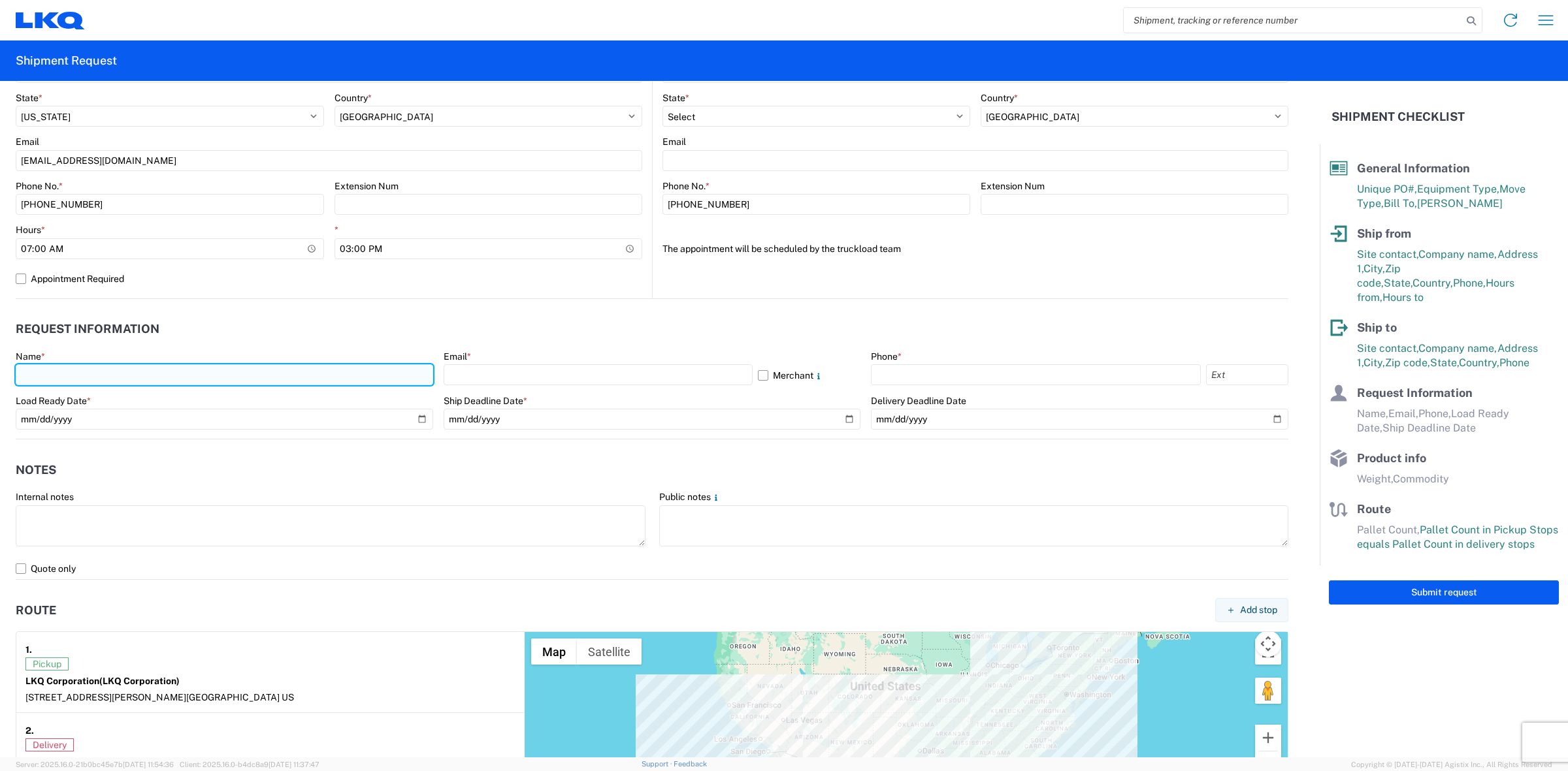
click at [130, 386] on input "text" at bounding box center [224, 375] width 417 height 21
type input "[PERSON_NAME]"
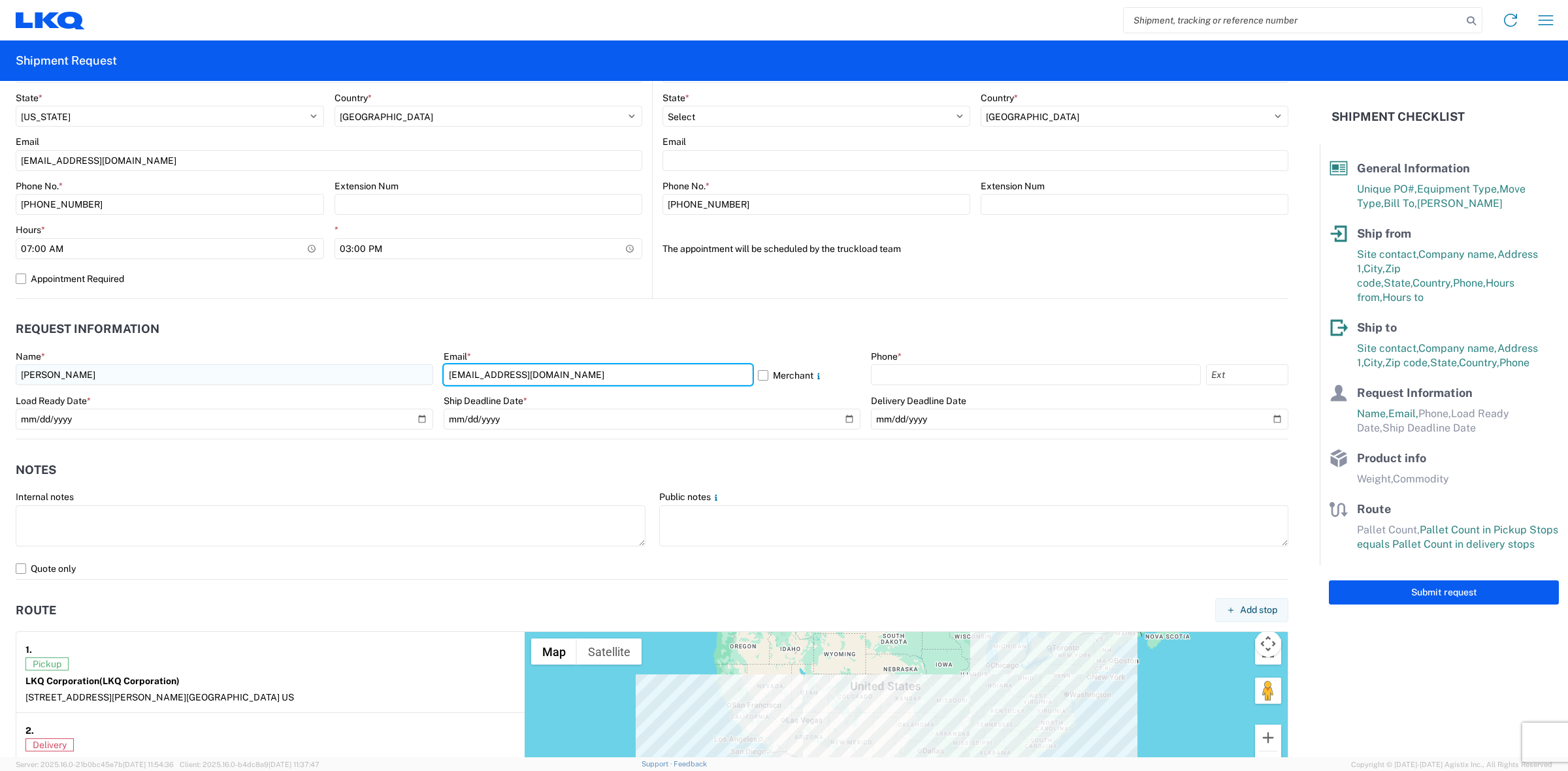
type input "[EMAIL_ADDRESS][DOMAIN_NAME]"
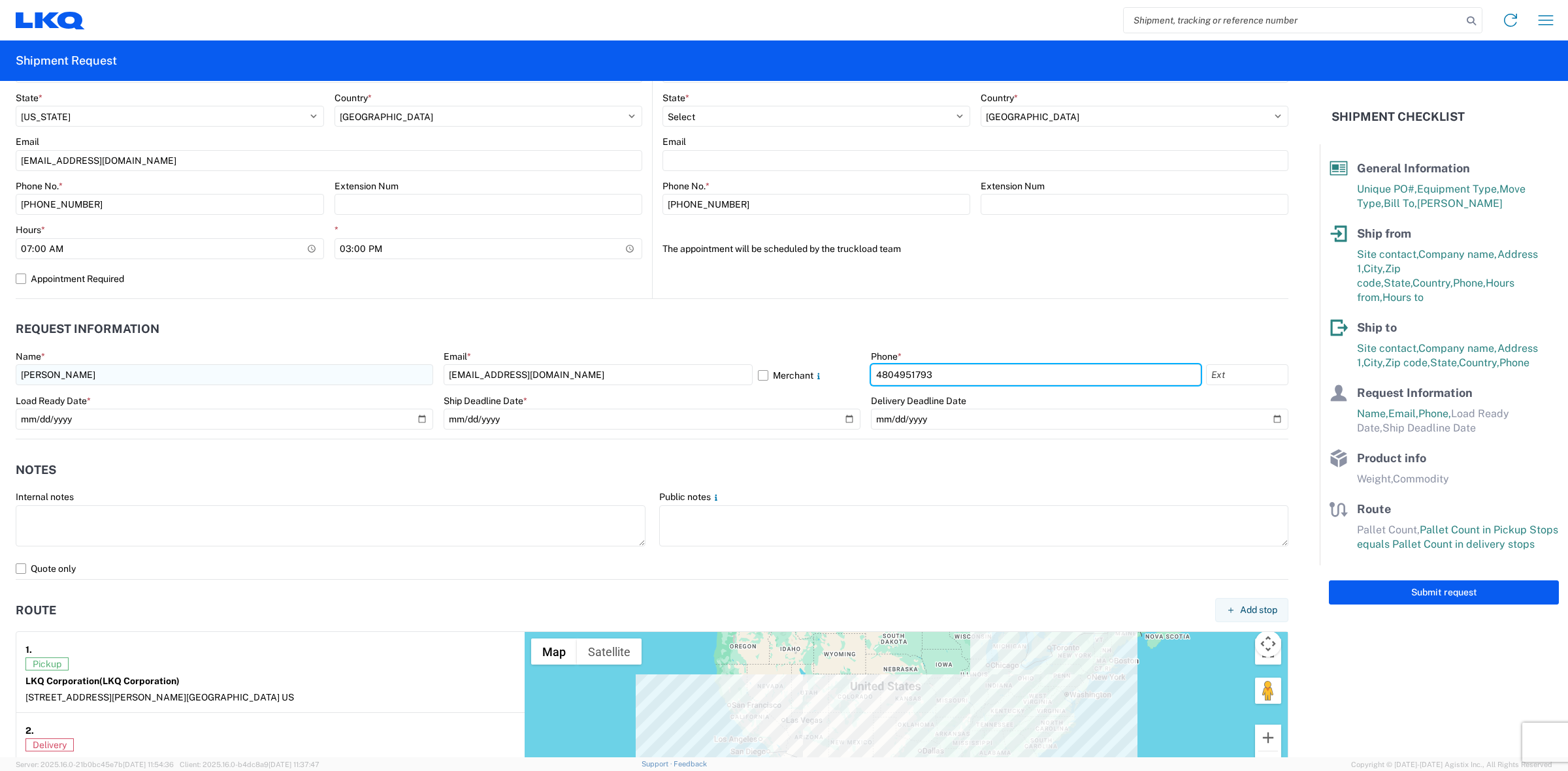
type input "4804951793"
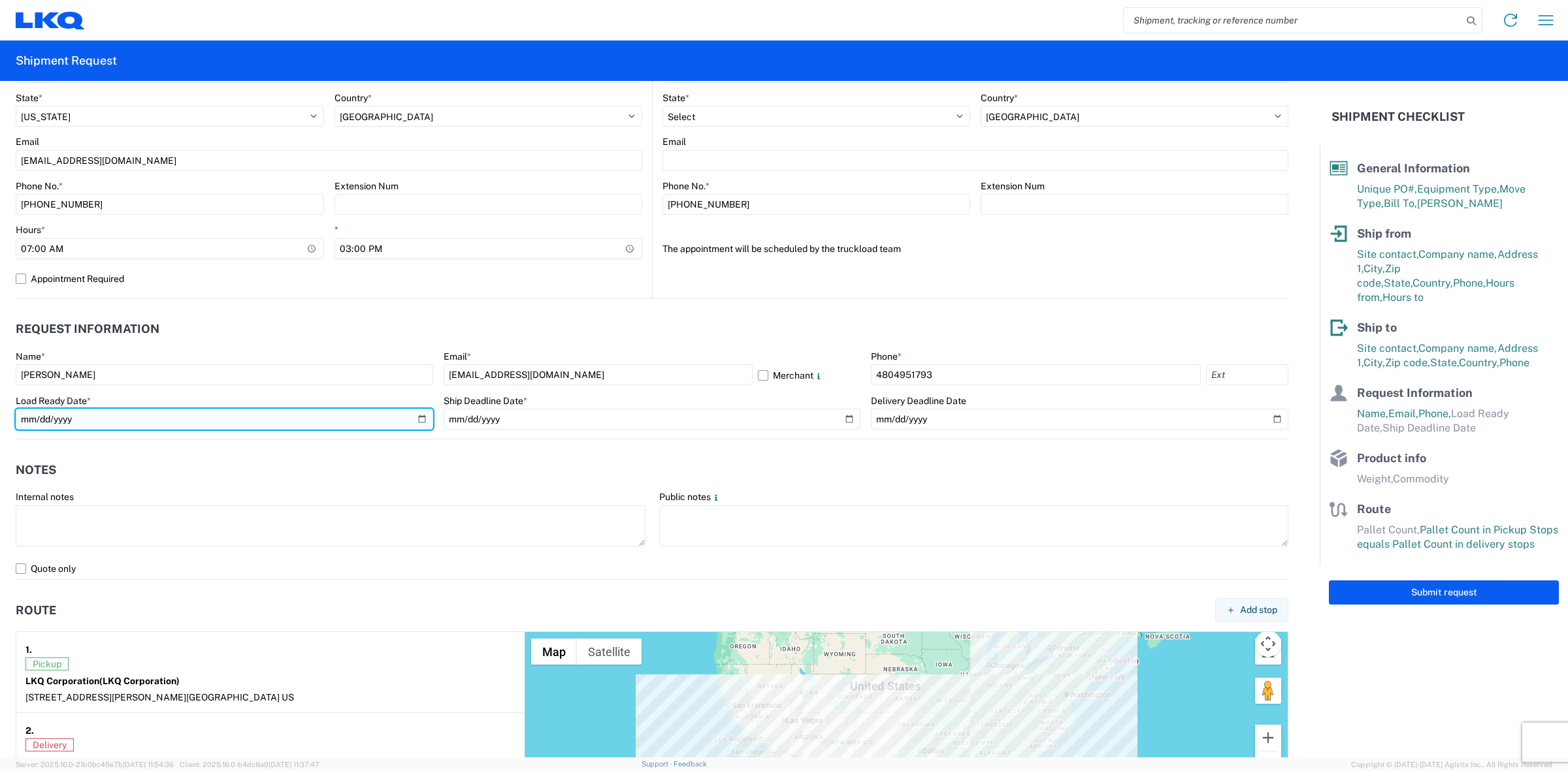
click at [418, 416] on input "date" at bounding box center [224, 419] width 417 height 21
type input "[DATE]"
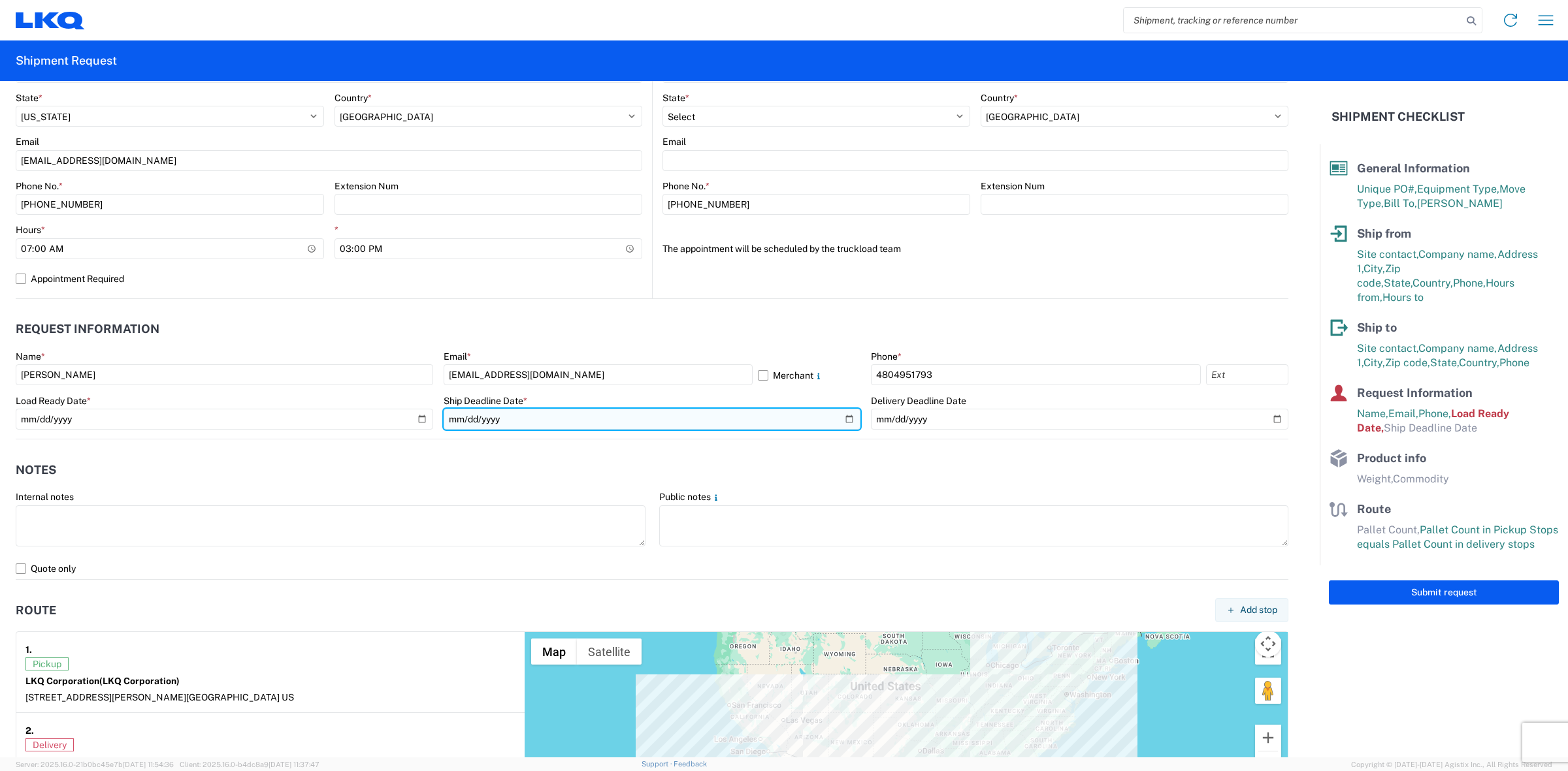
click at [661, 428] on input "date" at bounding box center [652, 419] width 417 height 21
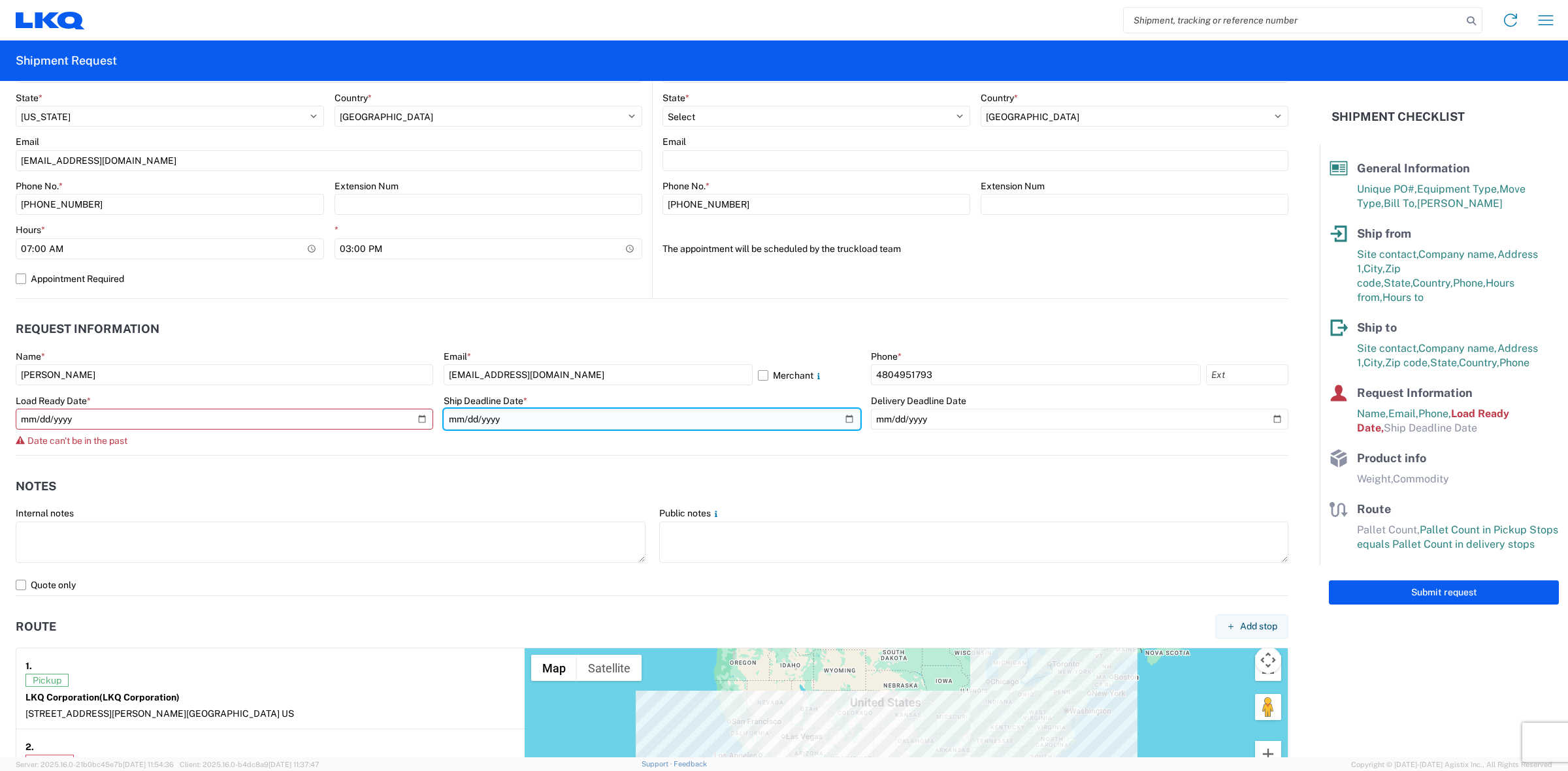
click at [840, 419] on input "date" at bounding box center [652, 419] width 417 height 21
type input "[DATE]"
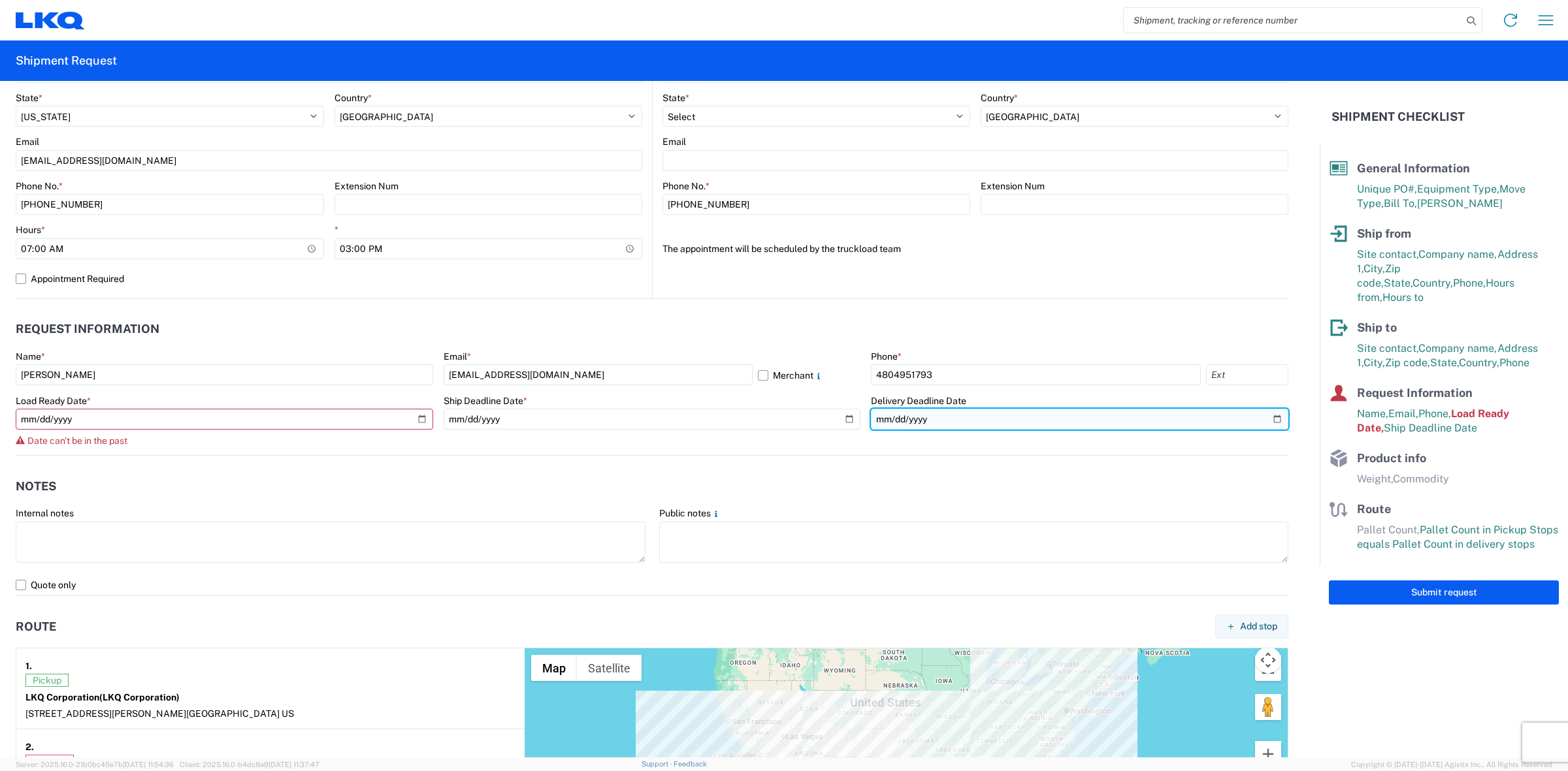
click at [1261, 419] on input "date" at bounding box center [1079, 419] width 417 height 21
type input "[DATE]"
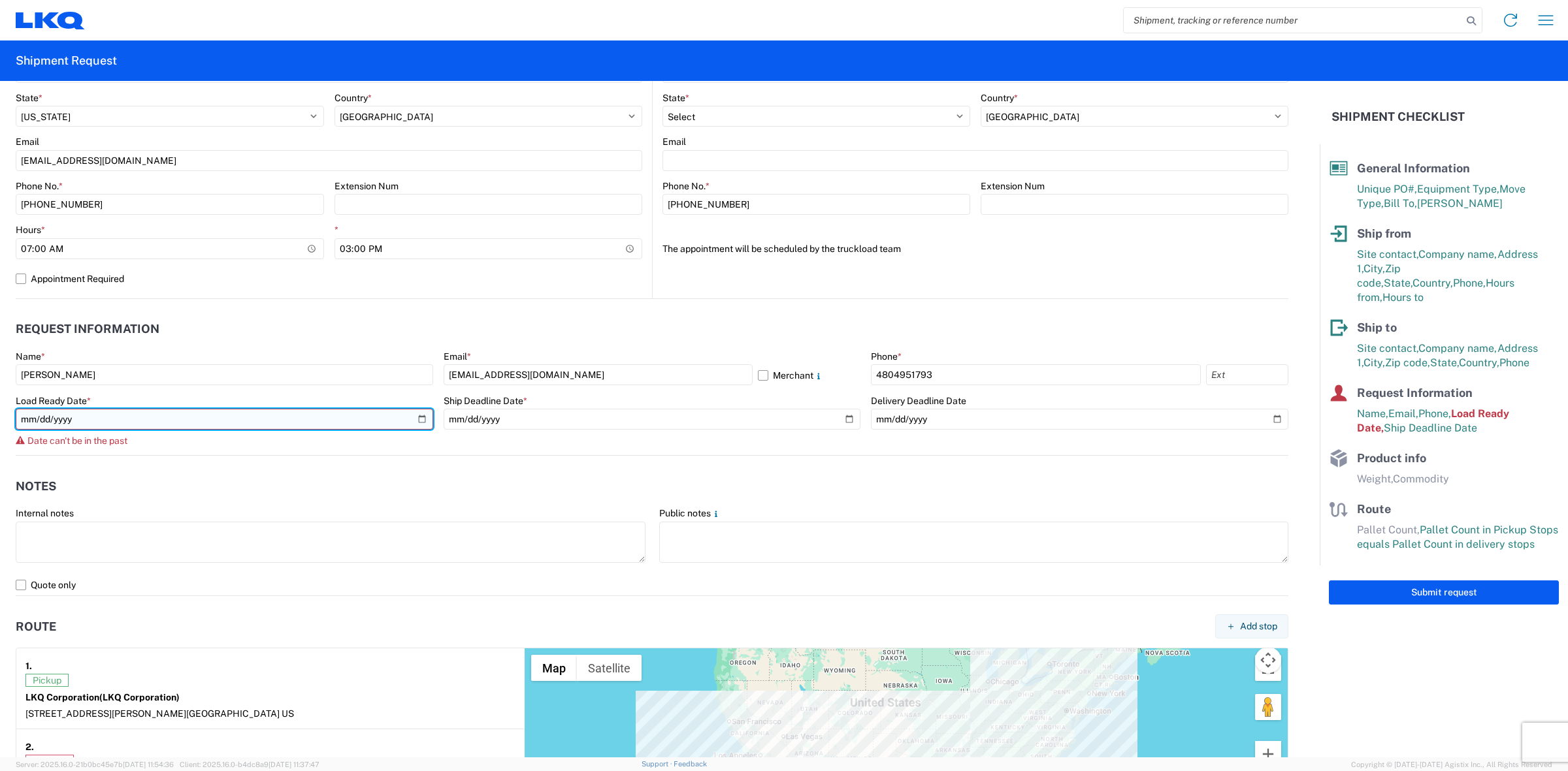
click at [420, 421] on input "[DATE]" at bounding box center [224, 419] width 417 height 21
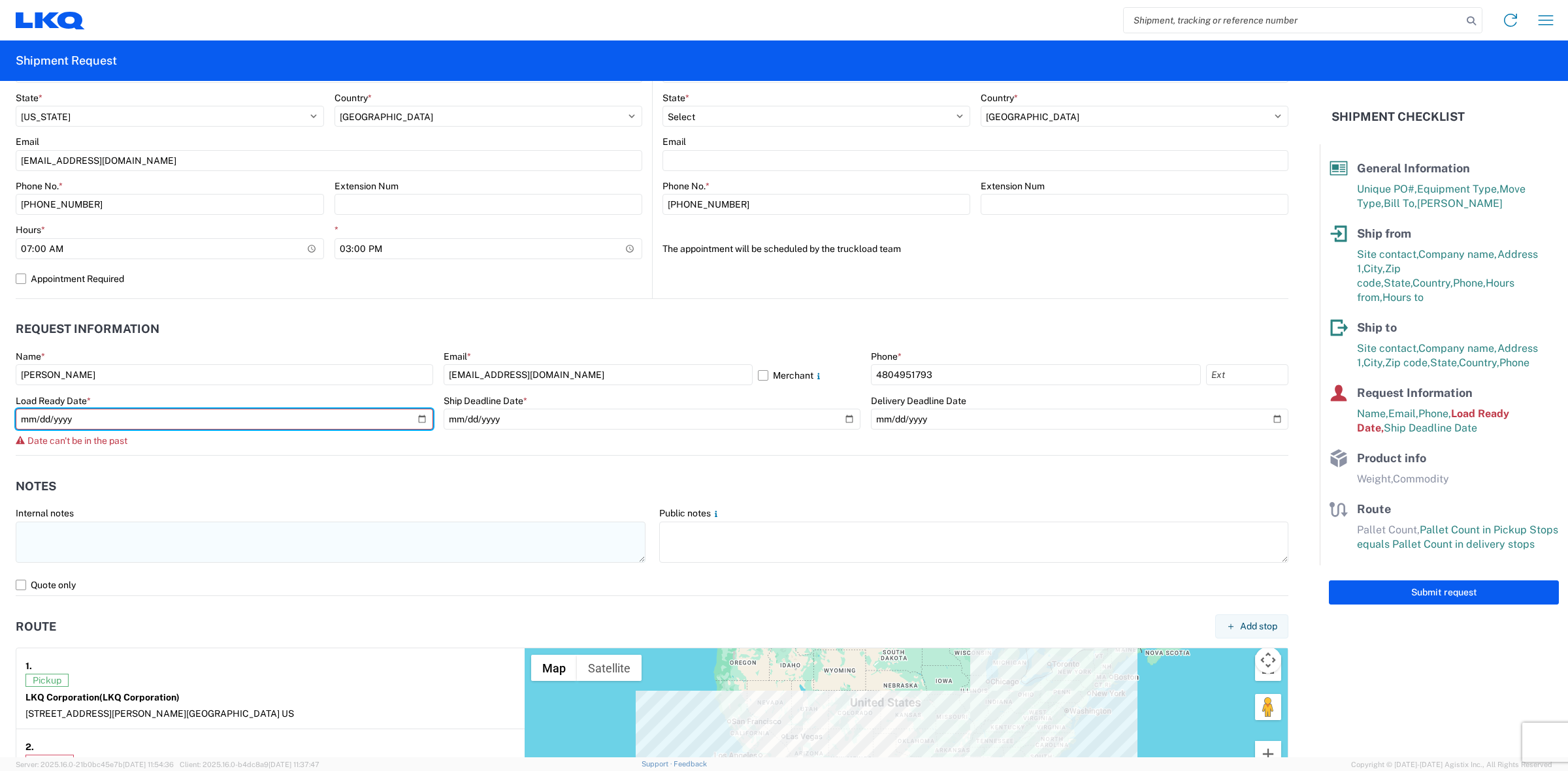
type input "[DATE]"
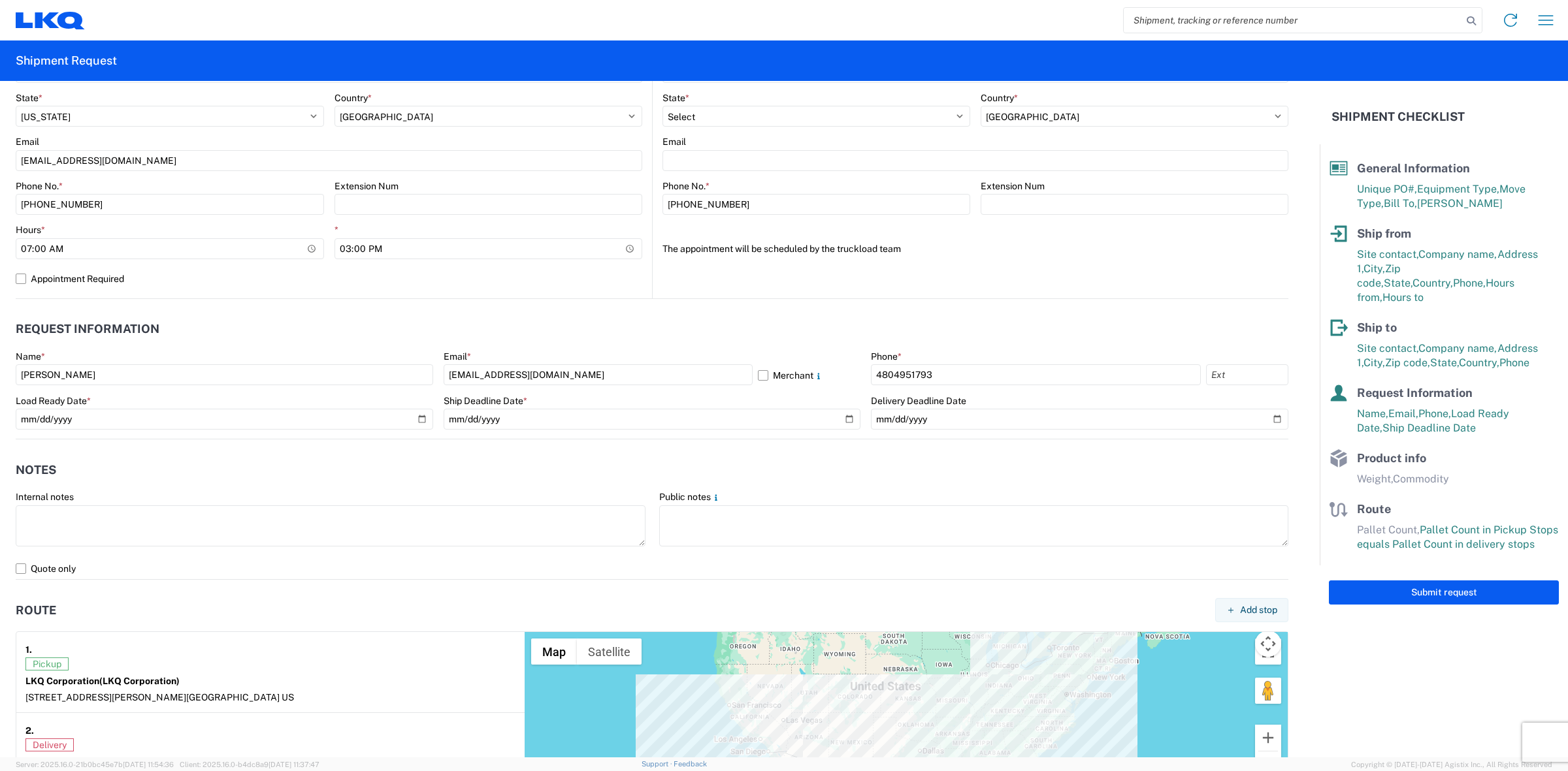
click at [456, 478] on header "Notes" at bounding box center [652, 470] width 1273 height 29
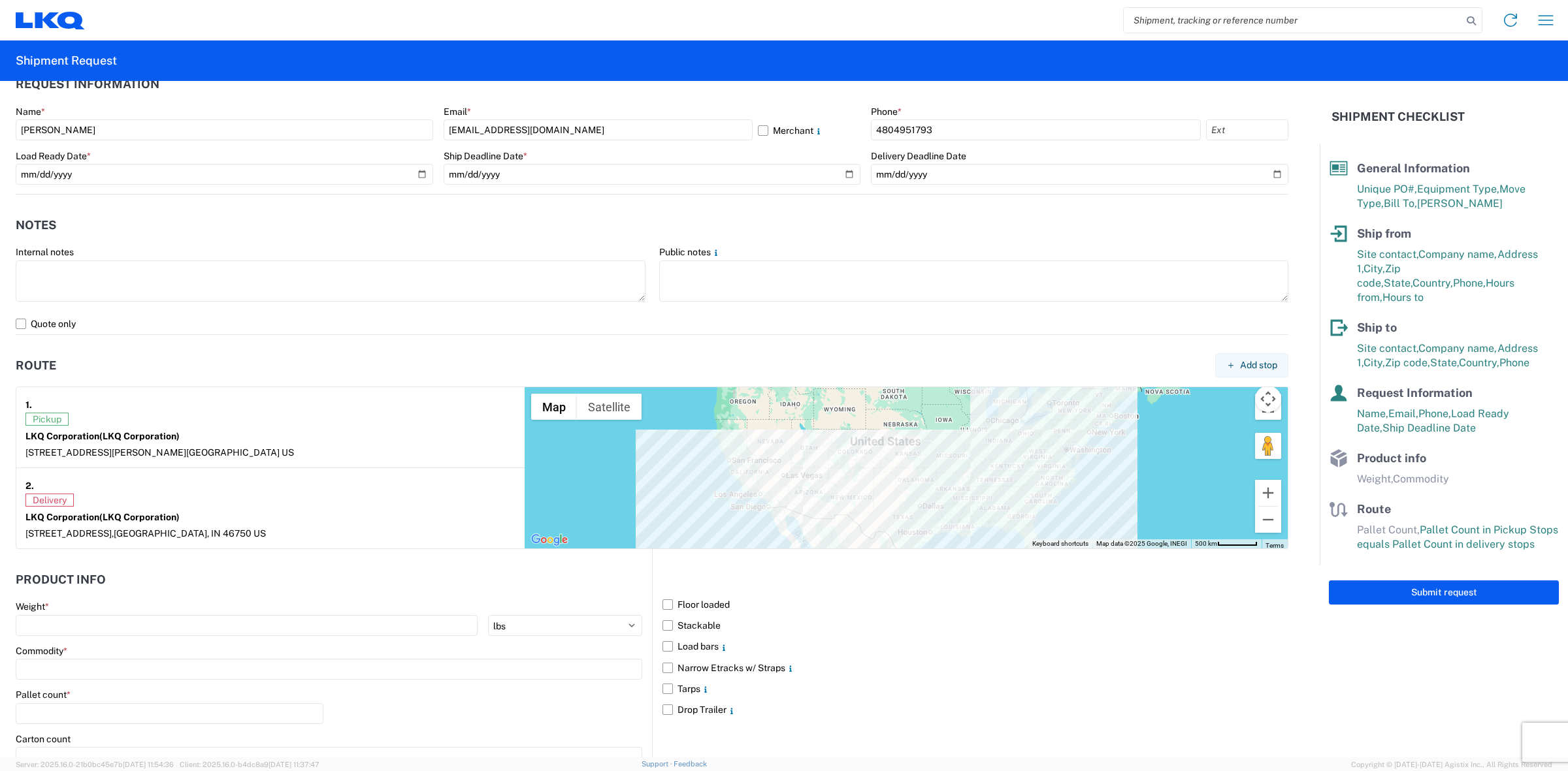
scroll to position [816, 0]
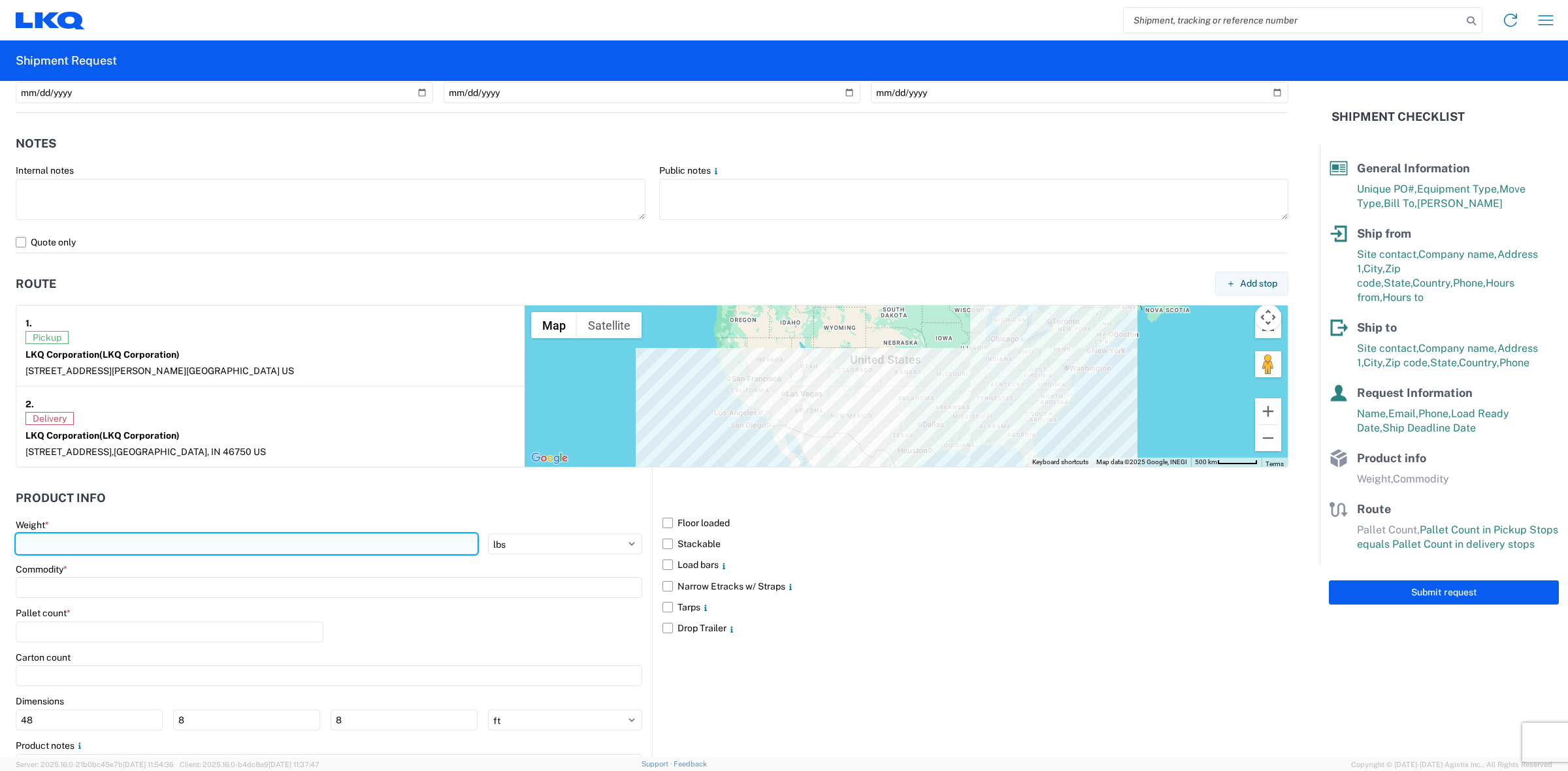
click at [132, 544] on input "number" at bounding box center [246, 544] width 462 height 21
type input "40000"
click at [125, 583] on input at bounding box center [329, 588] width 626 height 21
click at [117, 614] on input at bounding box center [133, 621] width 213 height 21
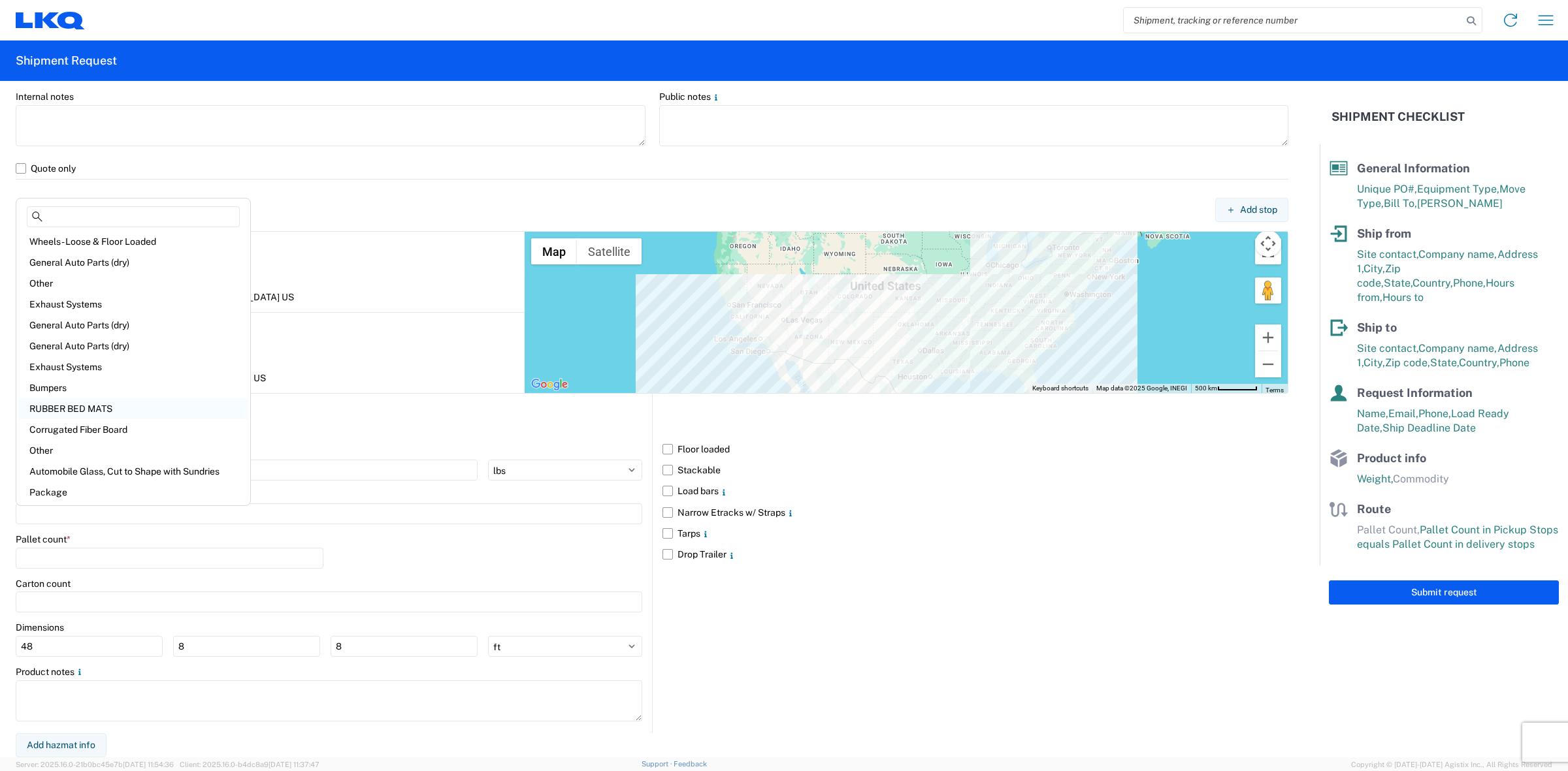
scroll to position [0, 0]
click at [101, 308] on div "Wheels - Stacked & Palletized" at bounding box center [133, 305] width 228 height 21
type input "Wheels - Stacked & Palletized"
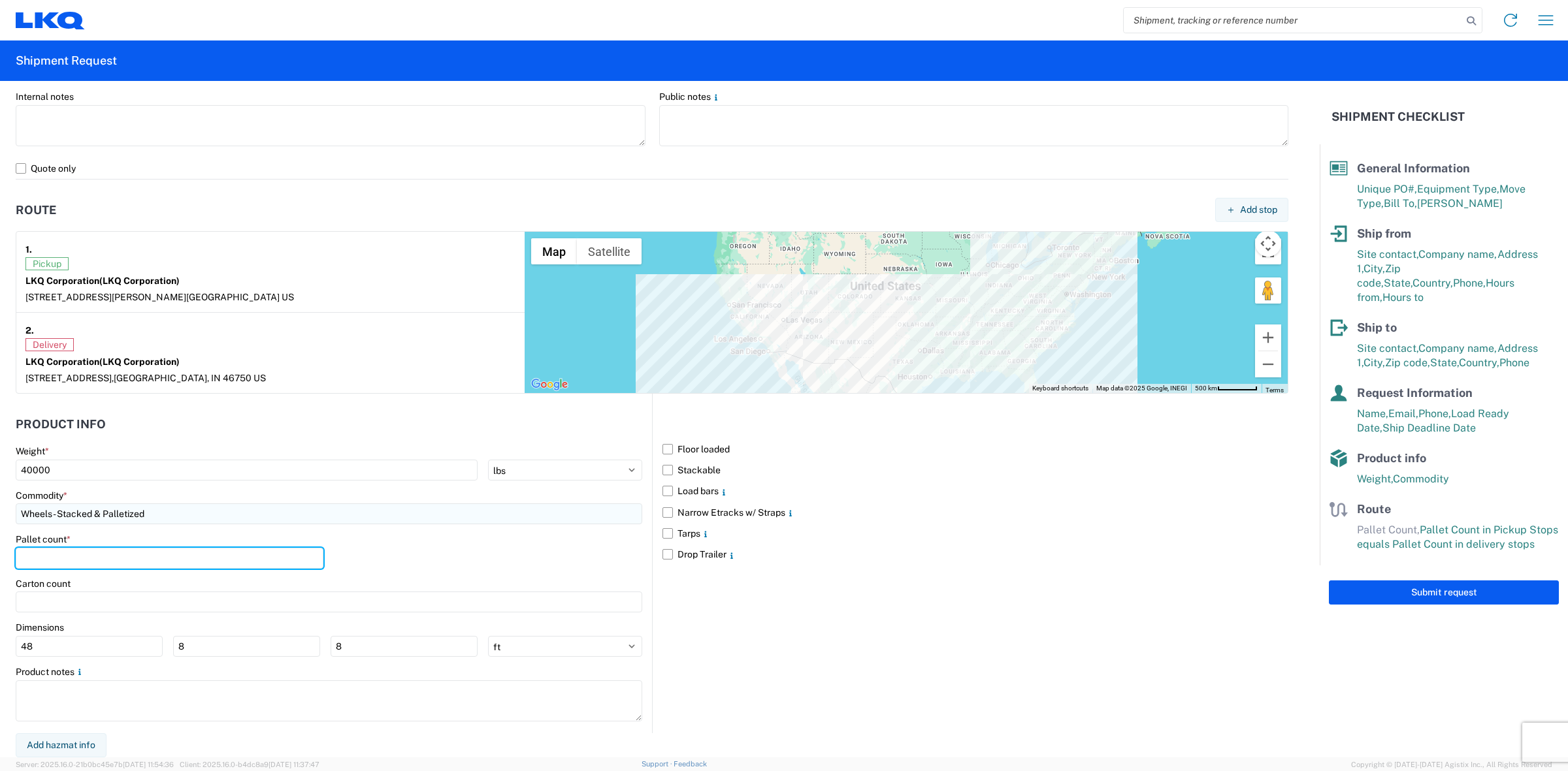
drag, startPoint x: 79, startPoint y: 556, endPoint x: 77, endPoint y: 524, distance: 32.1
click at [79, 552] on input "number" at bounding box center [169, 558] width 308 height 21
type input "40"
click at [713, 467] on label "Stackable" at bounding box center [975, 470] width 626 height 21
click at [0, 0] on input "Stackable" at bounding box center [0, 0] width 0 height 0
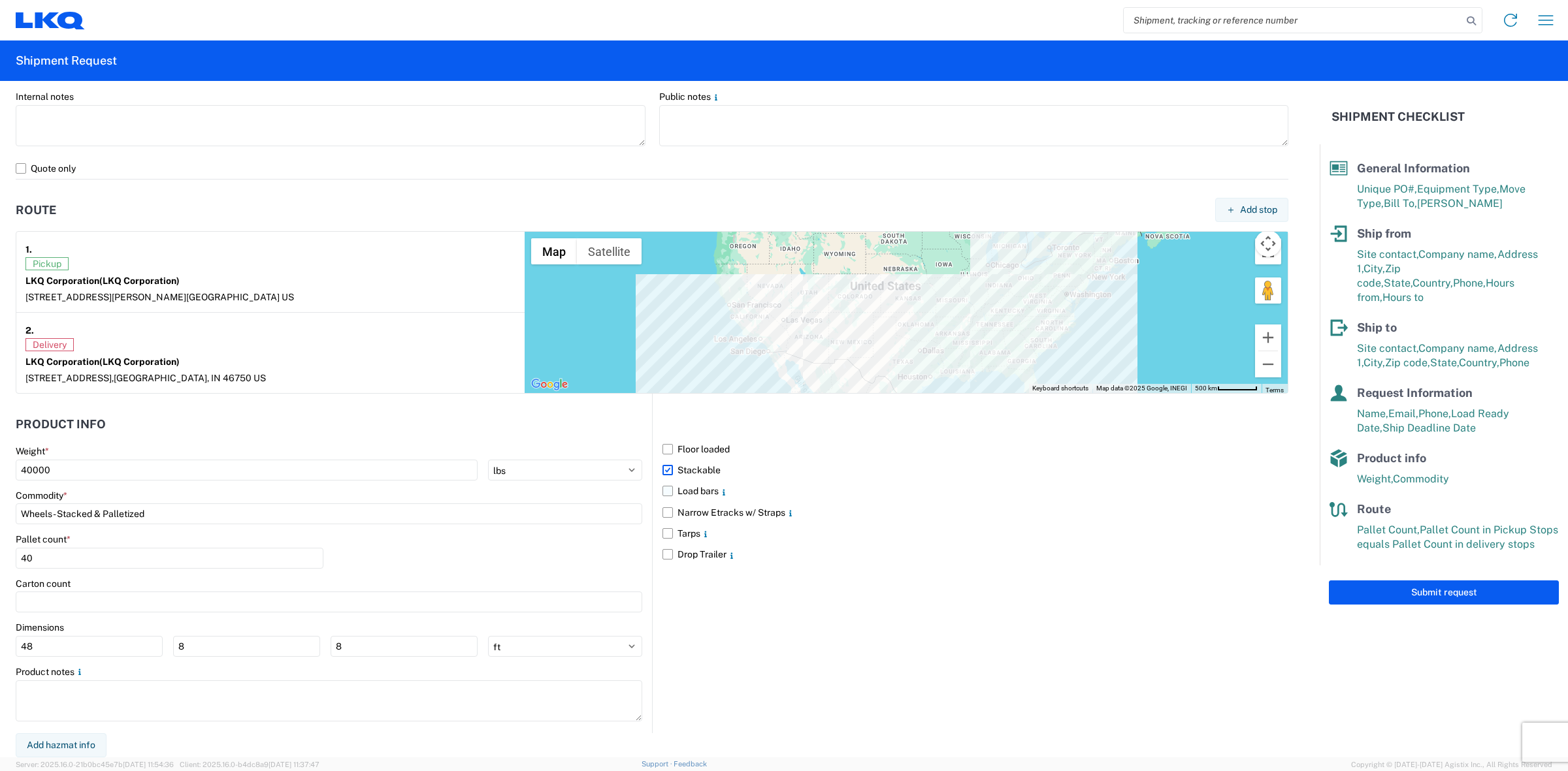
click at [1003, 490] on label "Load bars" at bounding box center [975, 490] width 626 height 21
click at [0, 0] on input "Load bars" at bounding box center [0, 0] width 0 height 0
click at [690, 492] on label "Load bars" at bounding box center [975, 490] width 626 height 21
click at [0, 0] on input "Load bars" at bounding box center [0, 0] width 0 height 0
click at [939, 555] on label "Drop Trailer" at bounding box center [975, 554] width 626 height 21
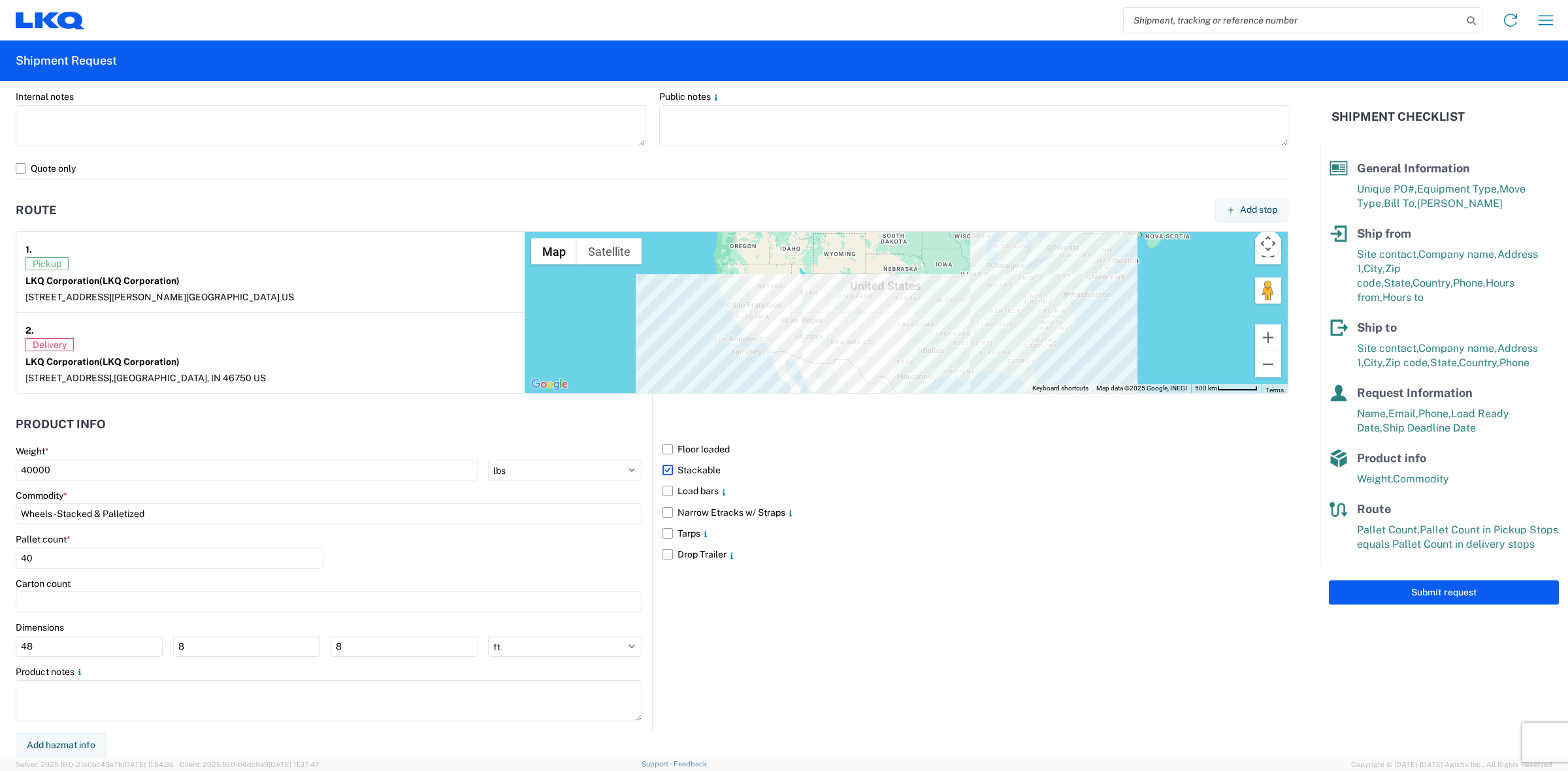
click at [0, 0] on input "Drop Trailer" at bounding box center [0, 0] width 0 height 0
click at [699, 549] on label "Drop Trailer" at bounding box center [975, 554] width 626 height 21
click at [0, 0] on input "Drop Trailer" at bounding box center [0, 0] width 0 height 0
click at [1491, 581] on button "Submit request" at bounding box center [1444, 592] width 230 height 24
select select "AZ"
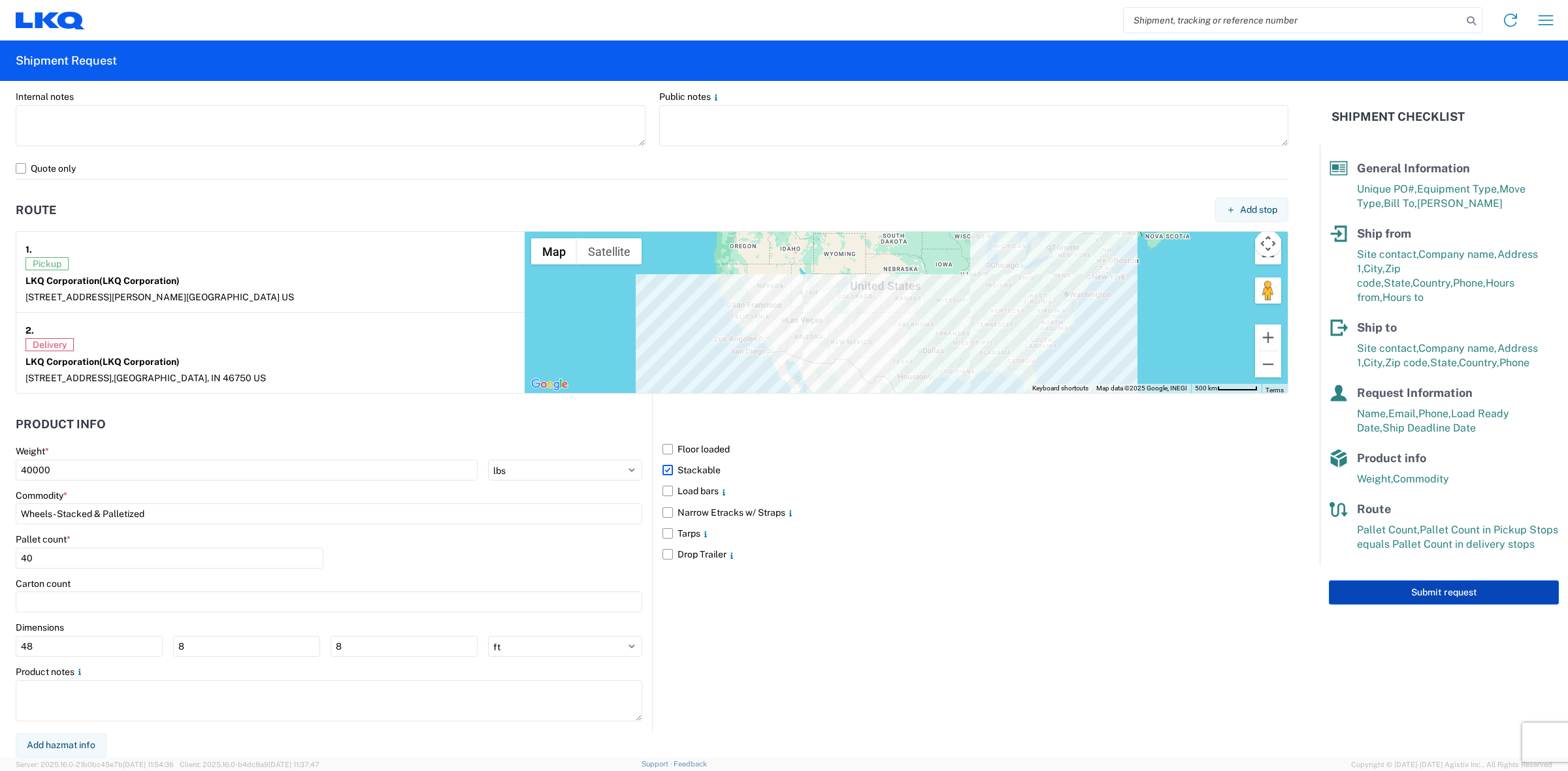
select select "US"
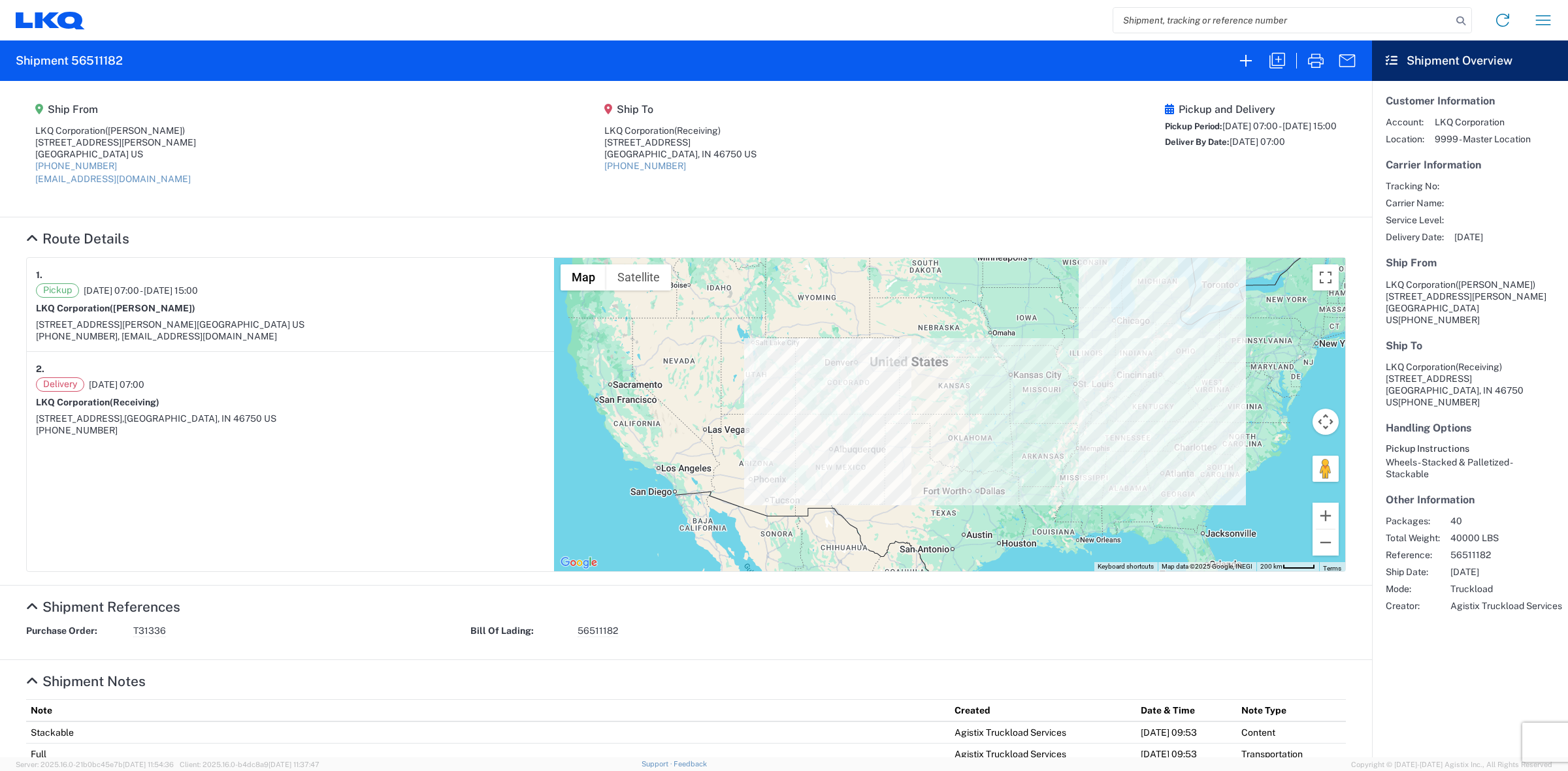
click at [877, 164] on agx-shipment-main-routing-info "Ship From LKQ Corporation ([PERSON_NAME]) [STREET_ADDRESS][PERSON_NAME] [GEOGRA…" at bounding box center [686, 149] width 1320 height 109
